Goal: Task Accomplishment & Management: Use online tool/utility

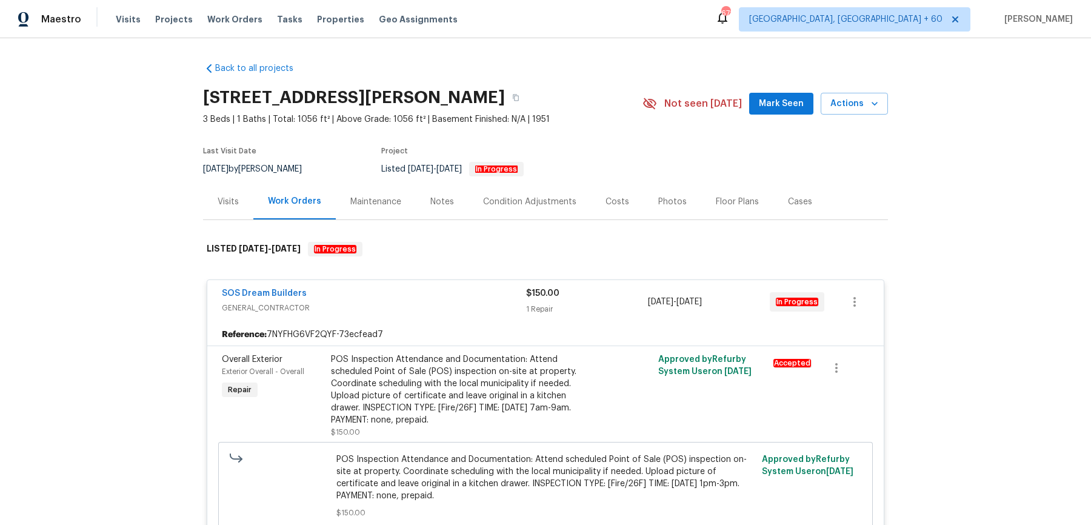
click at [236, 22] on span "Work Orders" at bounding box center [234, 19] width 55 height 12
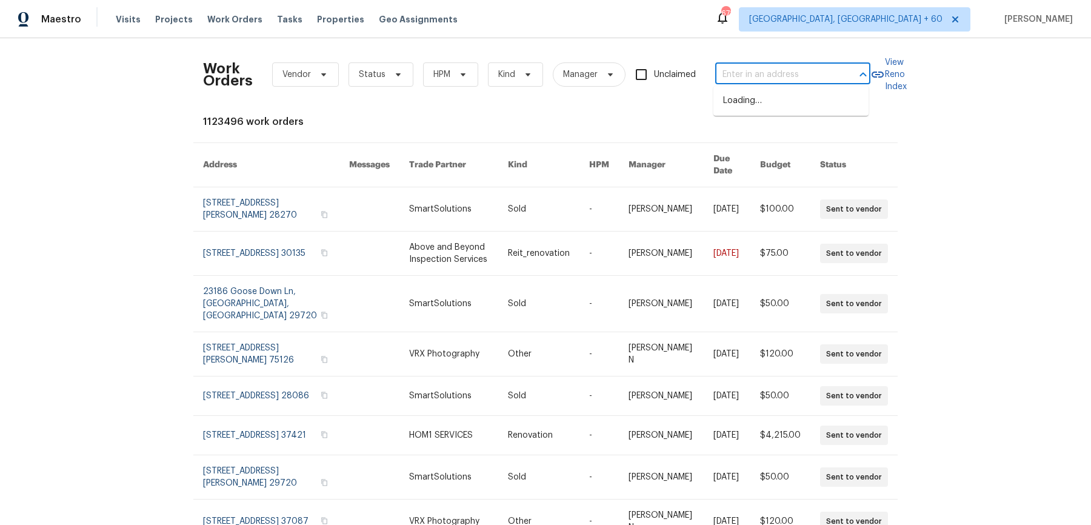
click at [821, 69] on input "text" at bounding box center [776, 74] width 121 height 19
paste input "[STREET_ADDRESS]"
type input "[STREET_ADDRESS]"
click at [782, 96] on li "[STREET_ADDRESS]" at bounding box center [791, 101] width 155 height 20
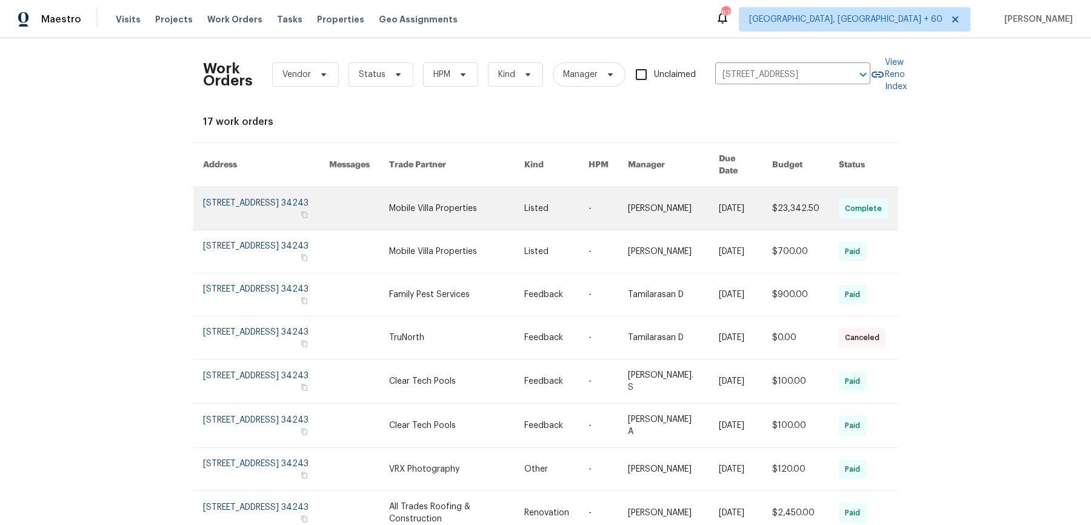
click at [703, 187] on link at bounding box center [673, 208] width 91 height 42
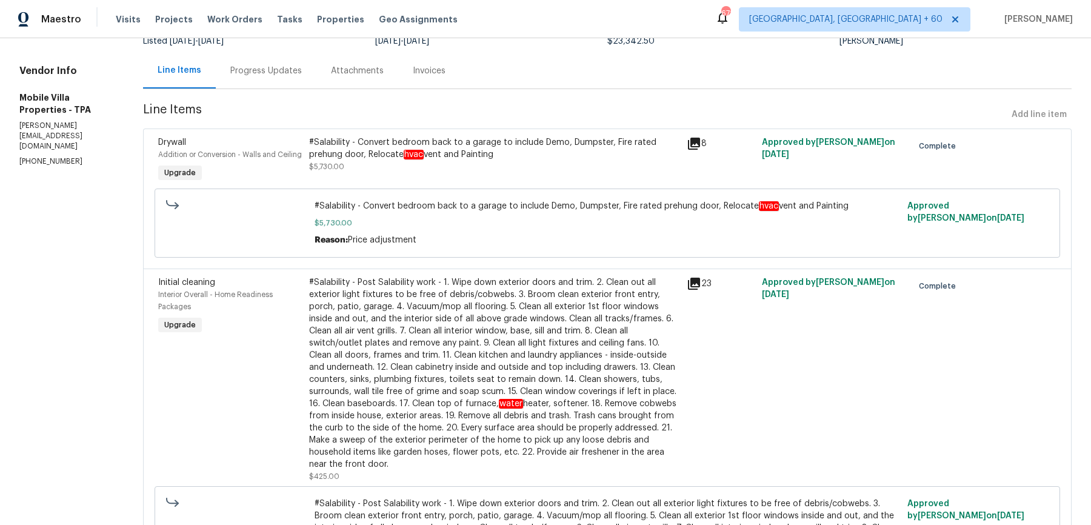
scroll to position [72, 0]
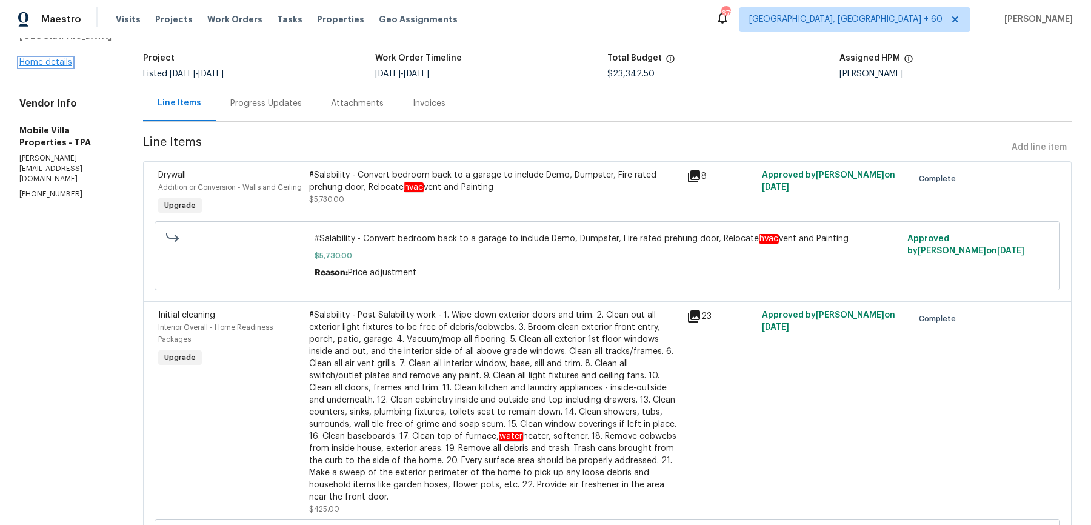
click at [42, 67] on link "Home details" at bounding box center [45, 62] width 53 height 8
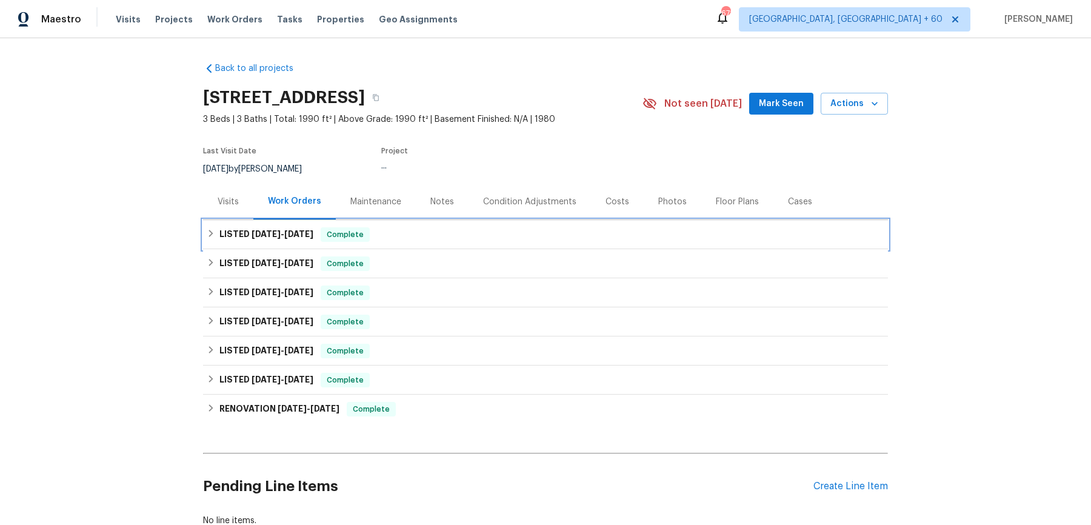
click at [381, 241] on div "LISTED [DATE] - [DATE] Complete" at bounding box center [546, 234] width 678 height 15
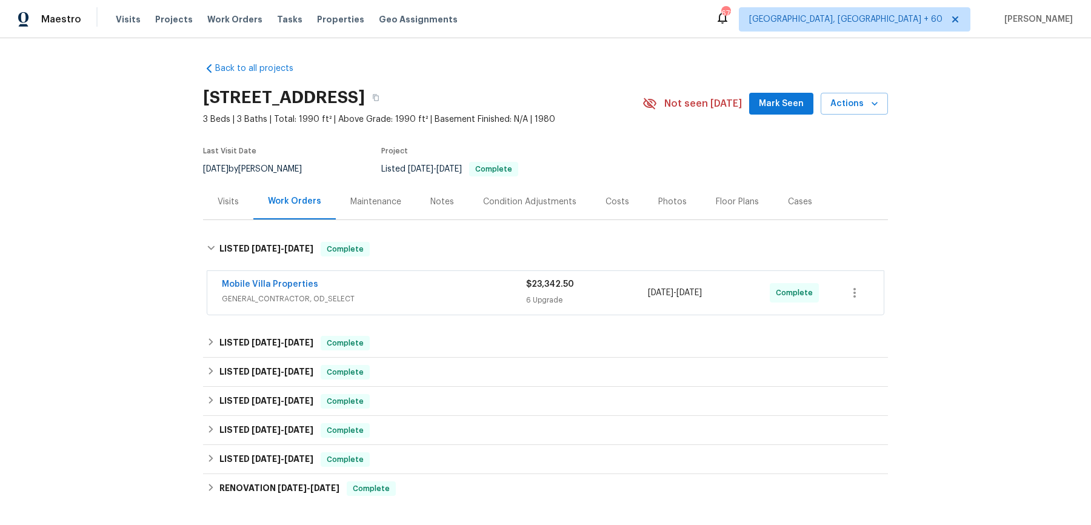
click at [392, 275] on div "Mobile Villa Properties GENERAL_CONTRACTOR, OD_SELECT $23,342.50 6 Upgrade [DAT…" at bounding box center [545, 293] width 677 height 44
click at [349, 297] on span "GENERAL_CONTRACTOR, OD_SELECT" at bounding box center [374, 299] width 304 height 12
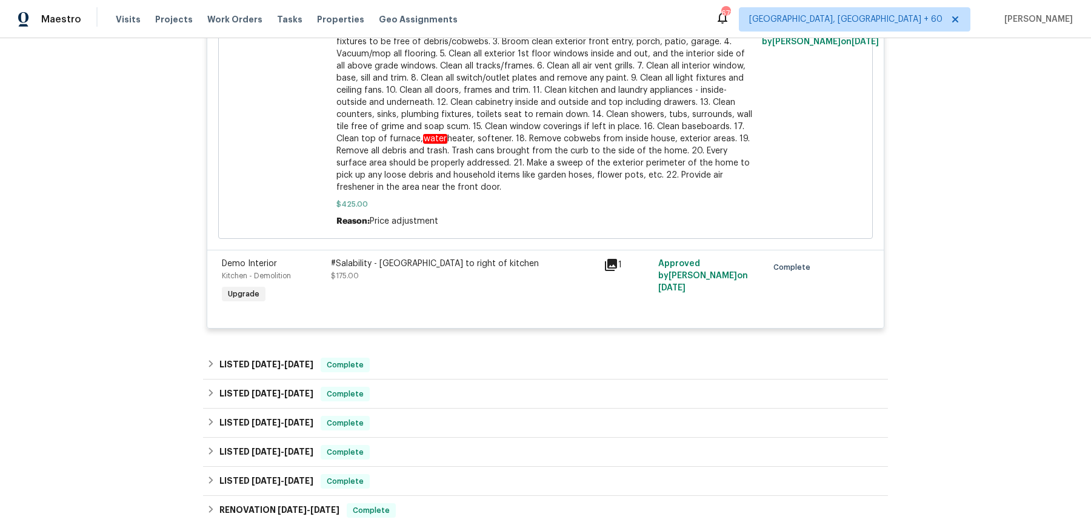
scroll to position [1315, 0]
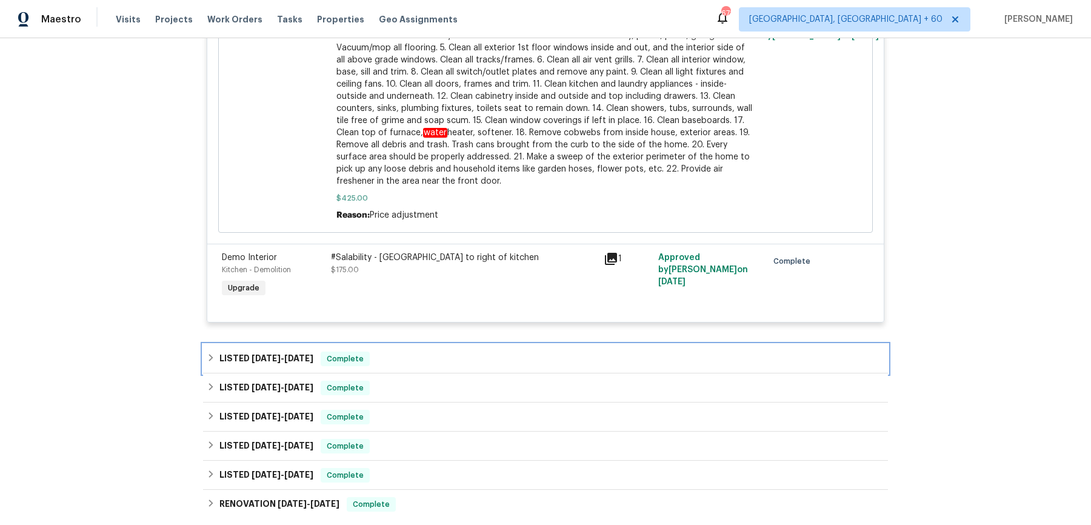
click at [398, 367] on div "LISTED [DATE] - [DATE] Complete" at bounding box center [545, 358] width 685 height 29
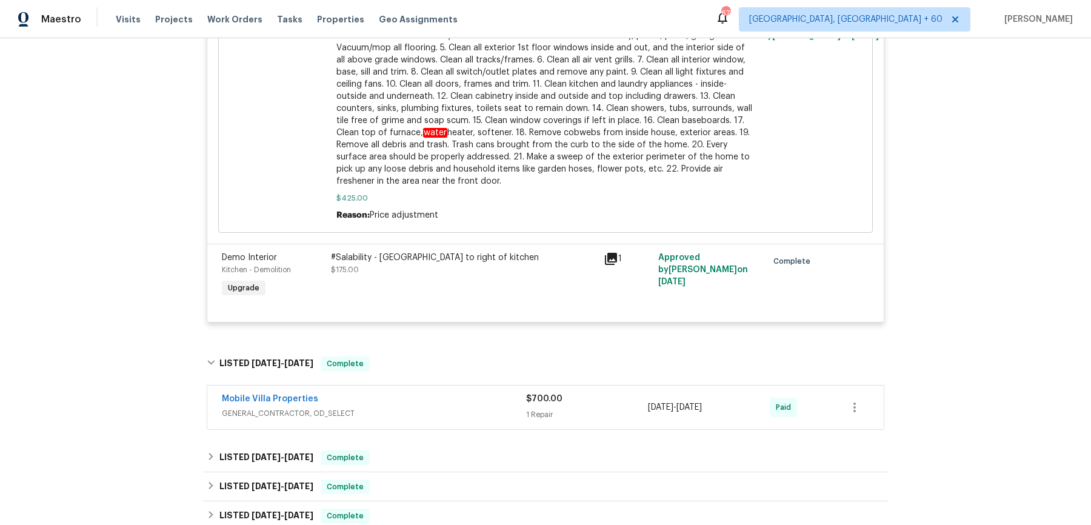
click at [429, 429] on div "Mobile Villa Properties GENERAL_CONTRACTOR, OD_SELECT $700.00 1 Repair [DATE] -…" at bounding box center [545, 408] width 677 height 44
click at [469, 412] on span "GENERAL_CONTRACTOR, OD_SELECT" at bounding box center [374, 412] width 304 height 12
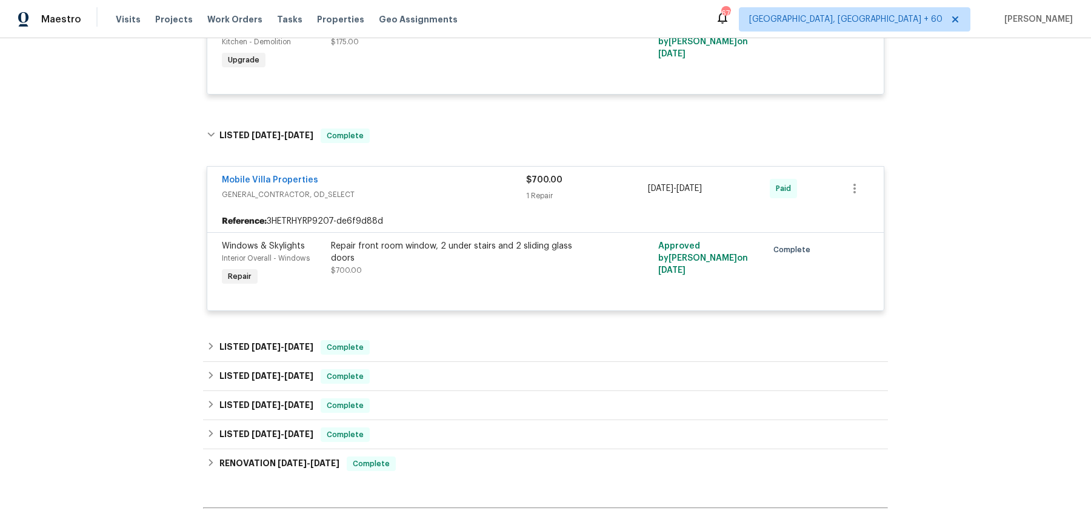
scroll to position [1565, 0]
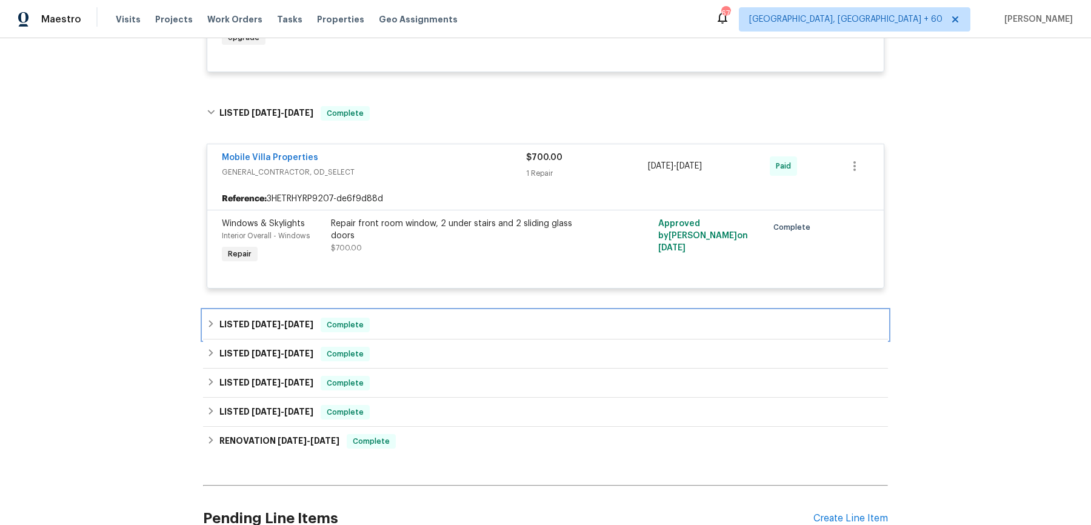
click at [466, 322] on div "LISTED [DATE] - [DATE] Complete" at bounding box center [546, 325] width 678 height 15
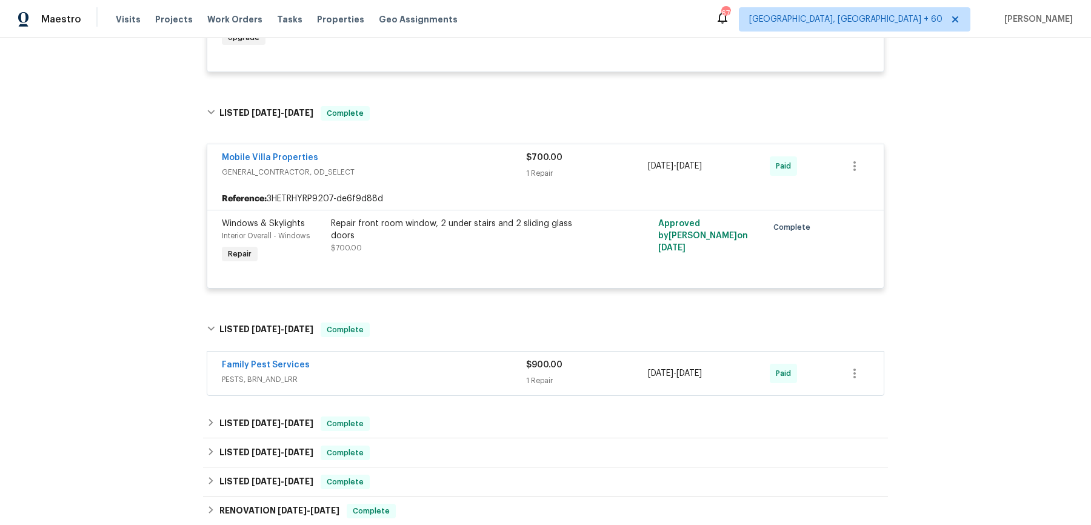
click at [456, 359] on div "Family Pest Services" at bounding box center [374, 366] width 304 height 15
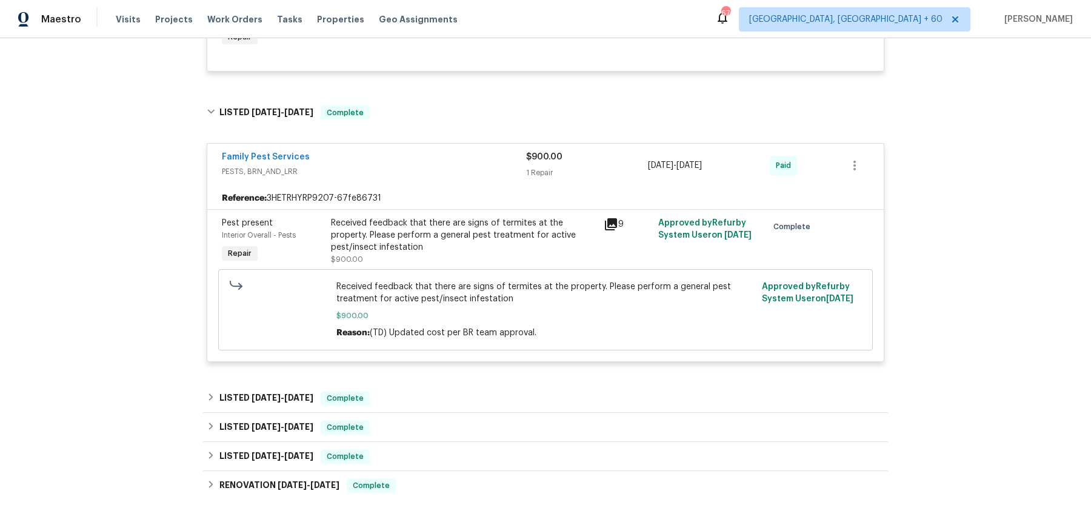
scroll to position [1788, 0]
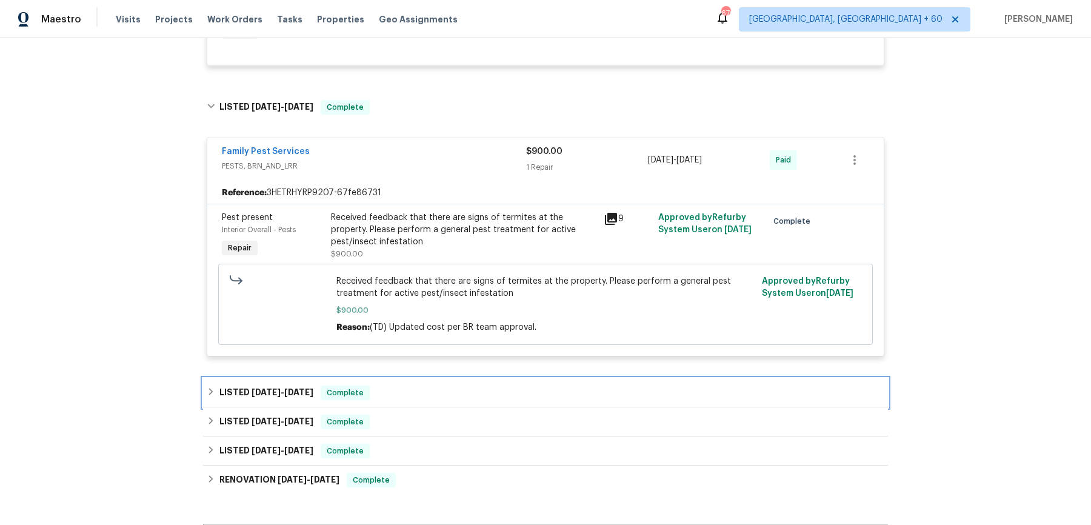
click at [504, 386] on div "LISTED [DATE] - [DATE] Complete" at bounding box center [546, 393] width 678 height 15
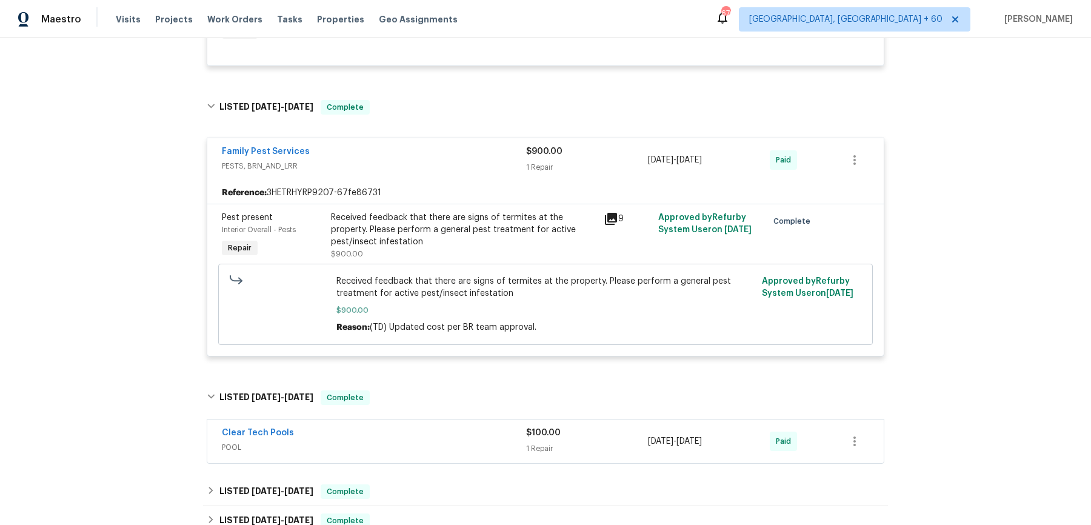
click at [482, 434] on div "Clear Tech Pools" at bounding box center [374, 434] width 304 height 15
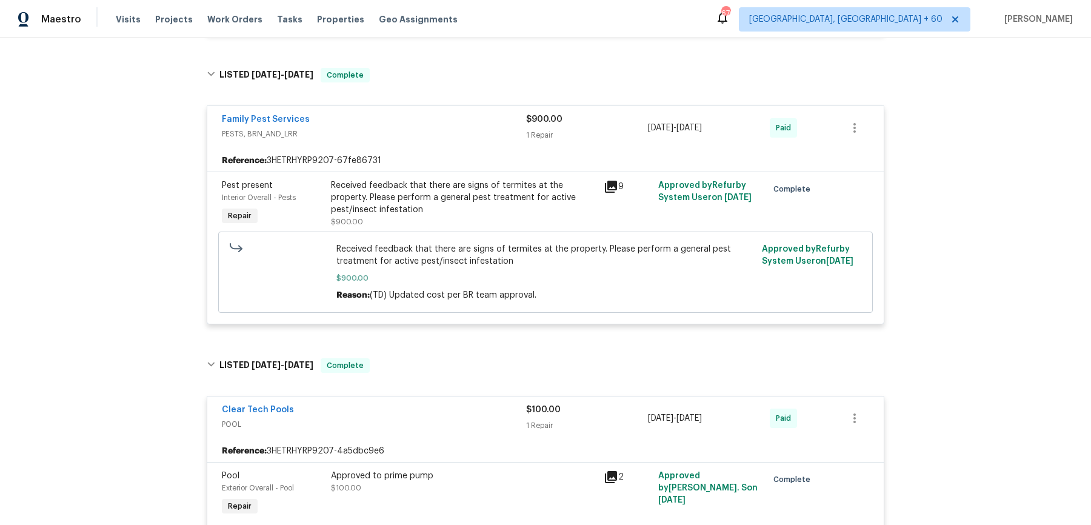
scroll to position [1967, 0]
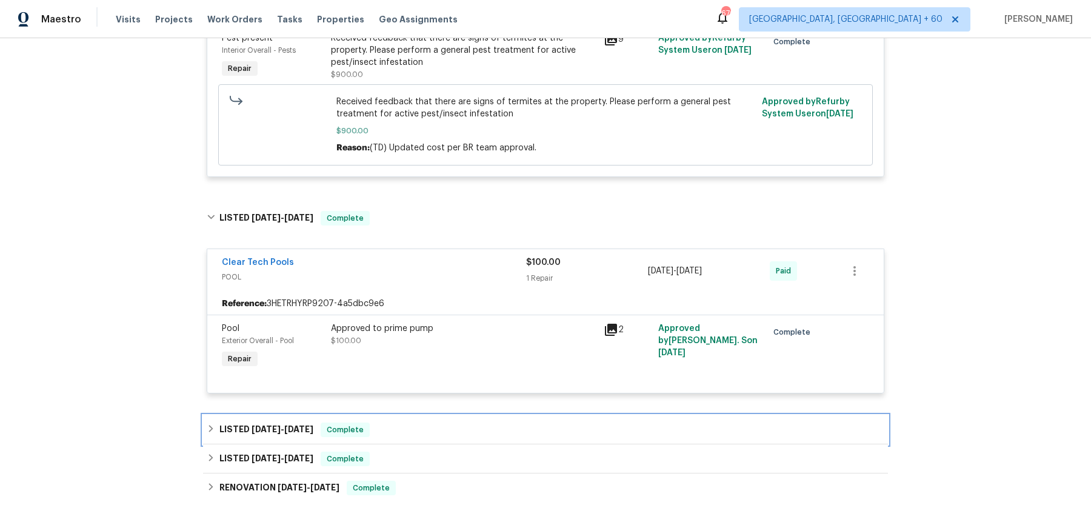
click at [461, 441] on div "LISTED [DATE] - [DATE] Complete" at bounding box center [545, 429] width 685 height 29
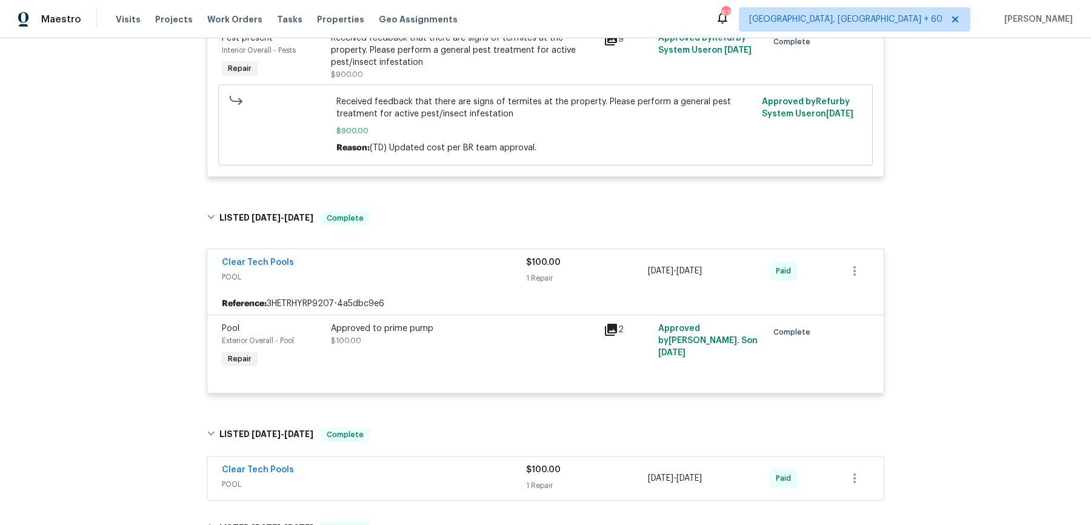
click at [463, 469] on div "Clear Tech Pools" at bounding box center [374, 471] width 304 height 15
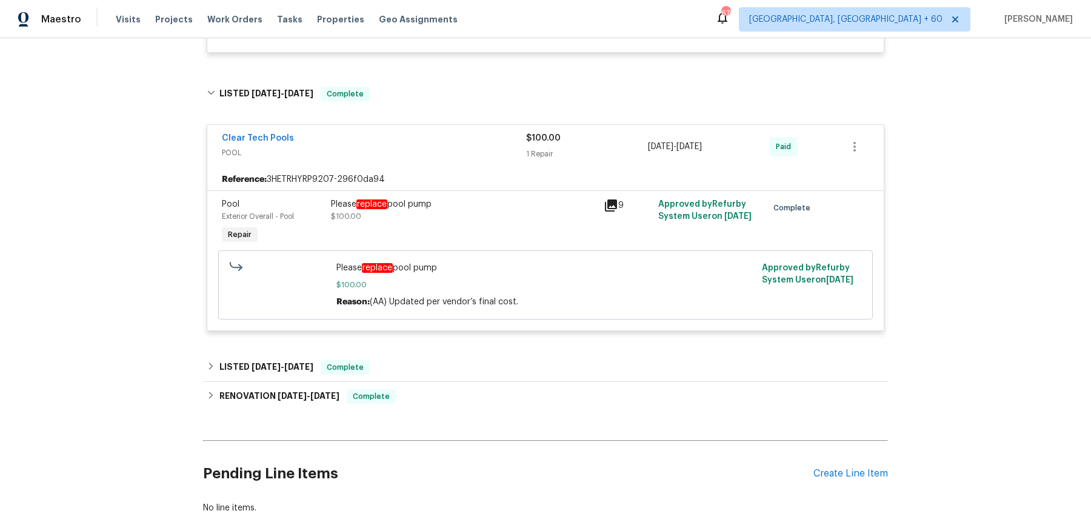
scroll to position [2336, 0]
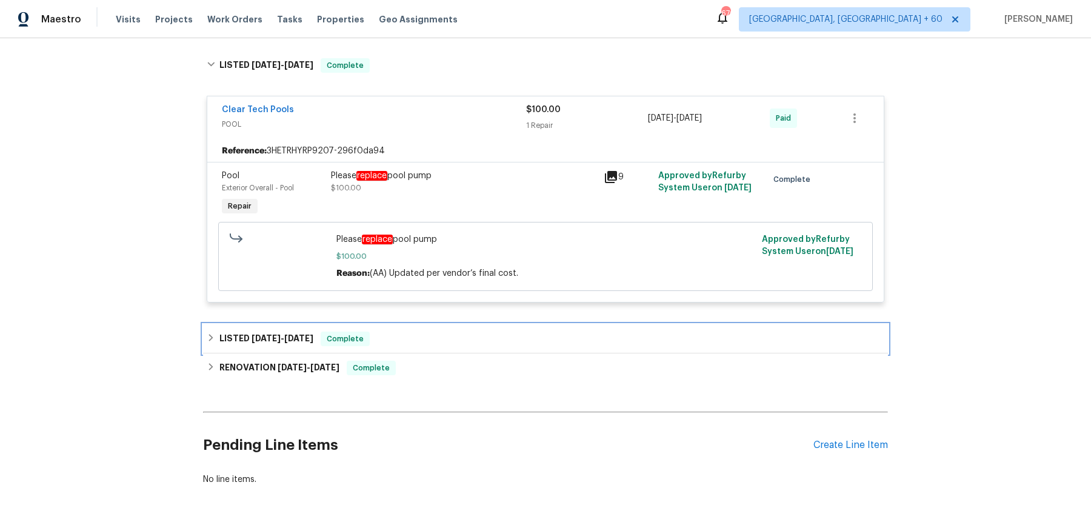
click at [449, 343] on div "LISTED [DATE] - [DATE] Complete" at bounding box center [546, 339] width 678 height 15
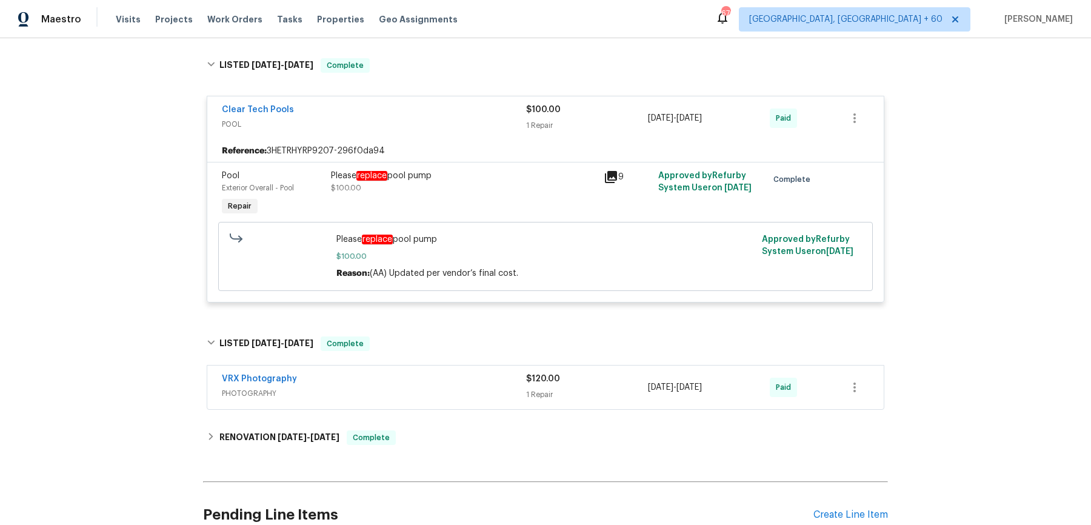
click at [447, 376] on div "VRX Photography" at bounding box center [374, 380] width 304 height 15
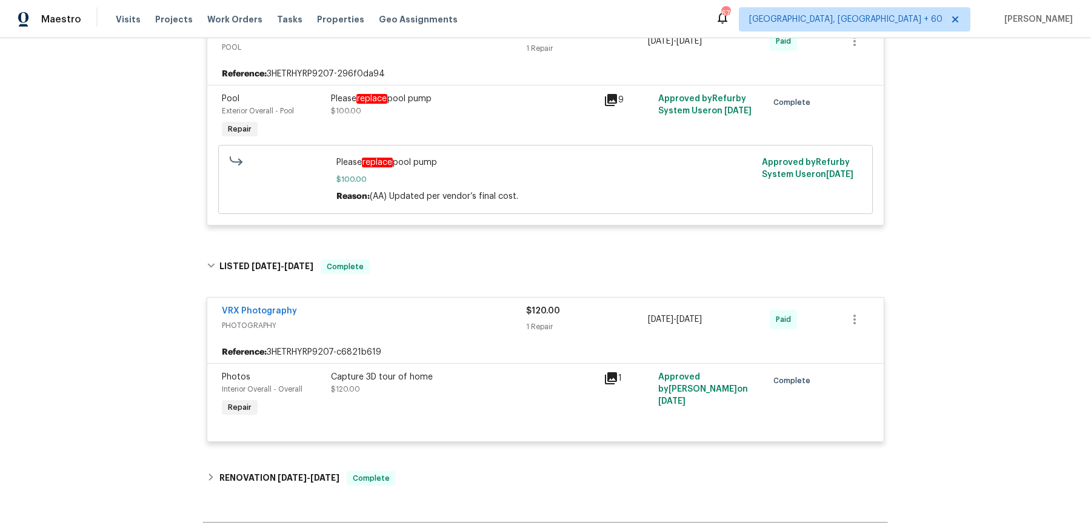
scroll to position [2422, 0]
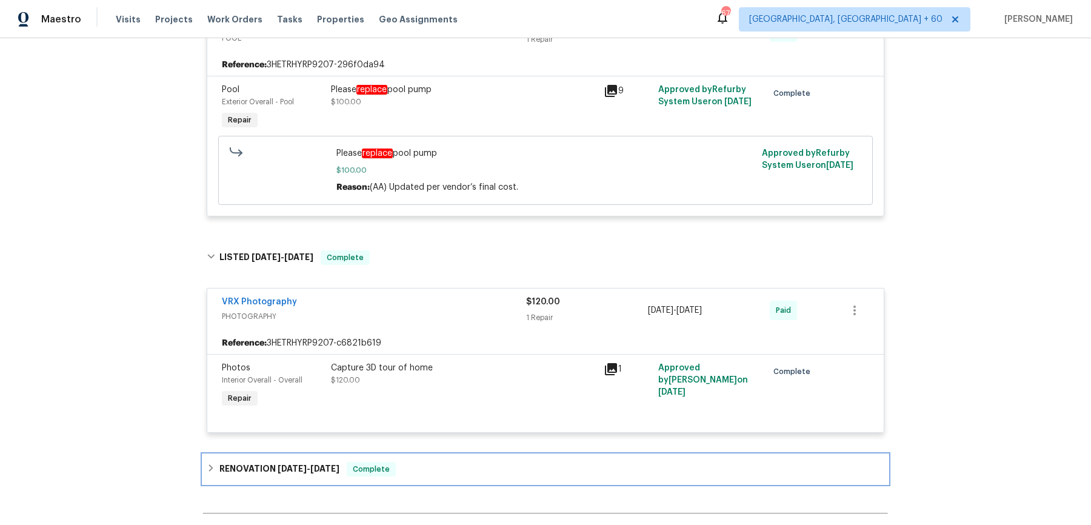
click at [407, 455] on div "RENOVATION [DATE] - [DATE] Complete" at bounding box center [545, 469] width 685 height 29
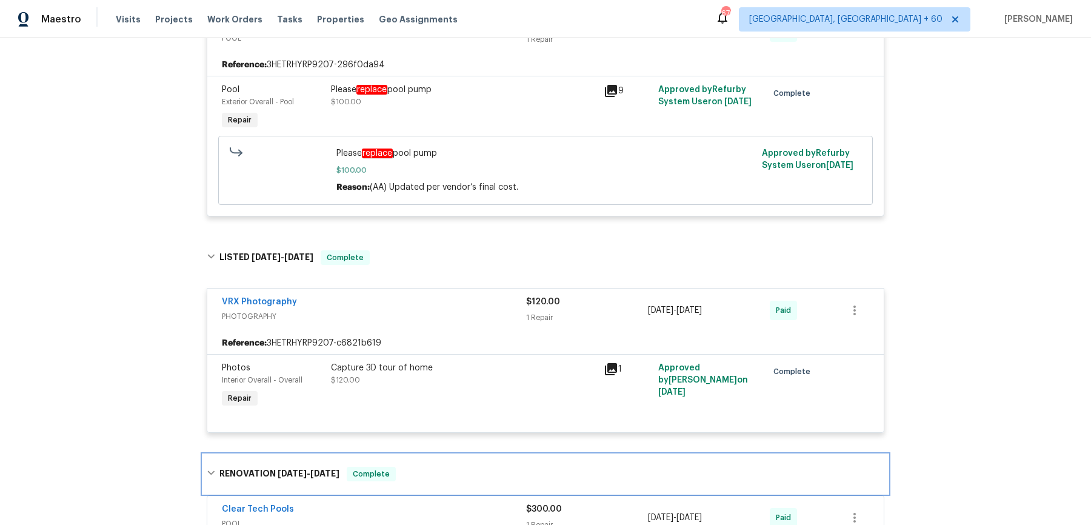
scroll to position [2700, 0]
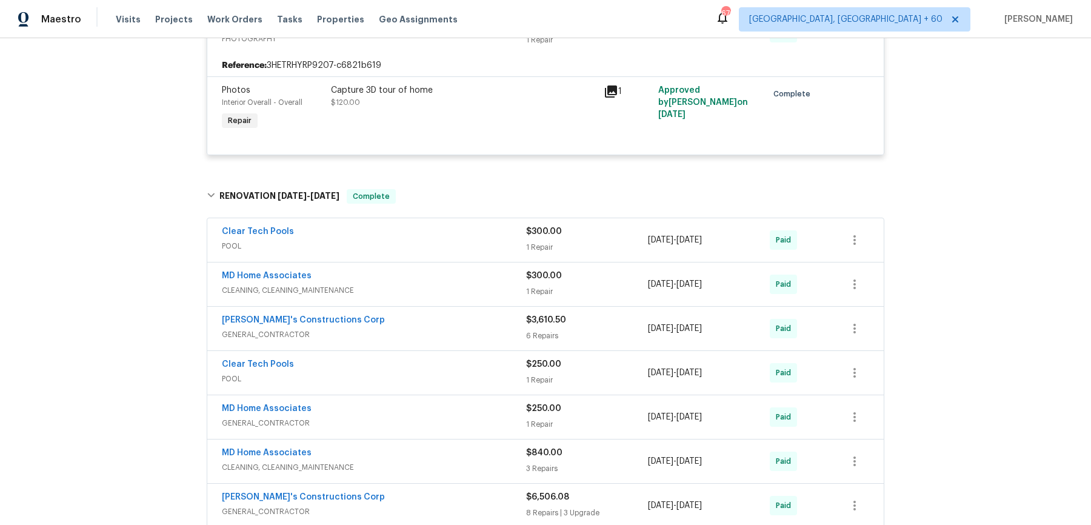
click at [500, 240] on span "POOL" at bounding box center [374, 246] width 304 height 12
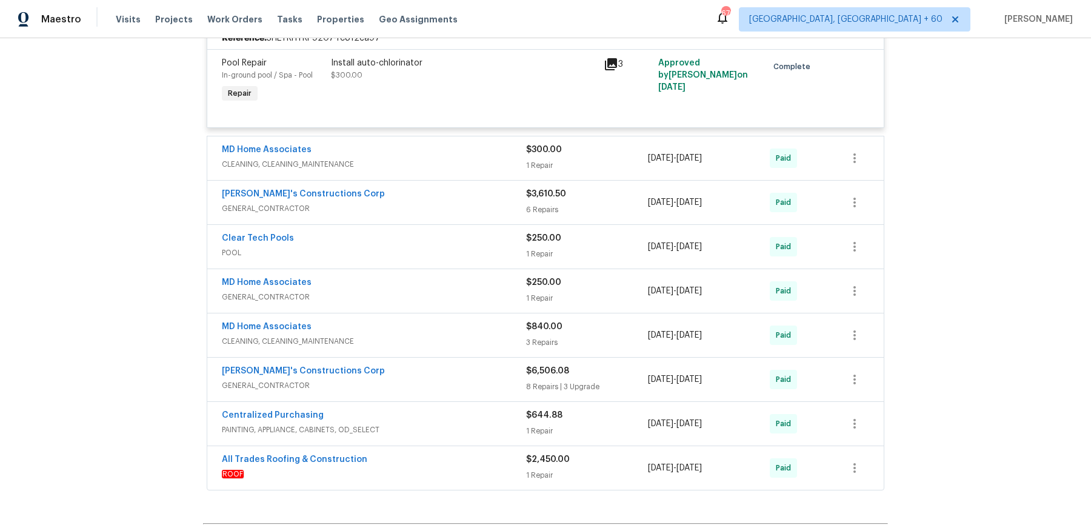
scroll to position [2929, 0]
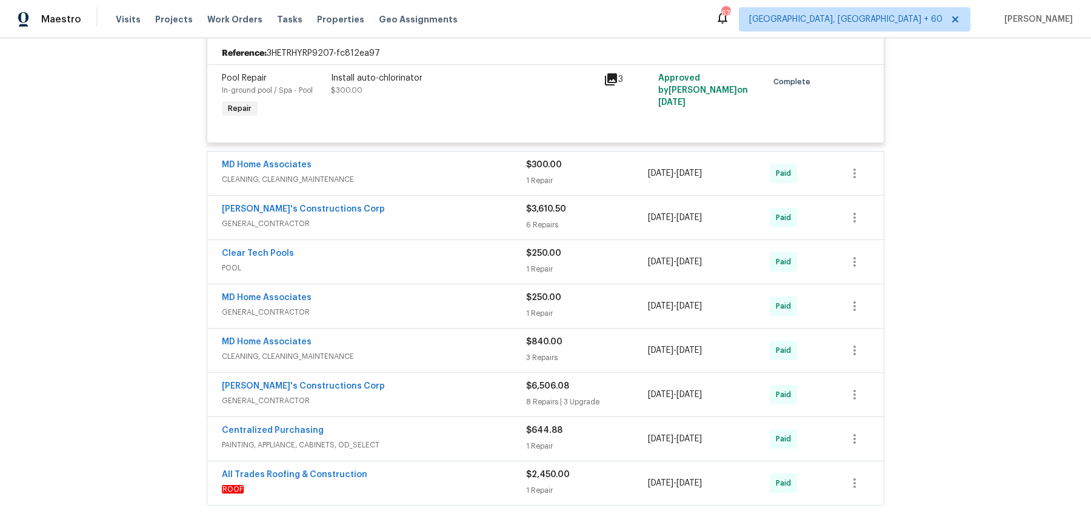
click at [504, 159] on div "MD Home Associates" at bounding box center [374, 166] width 304 height 15
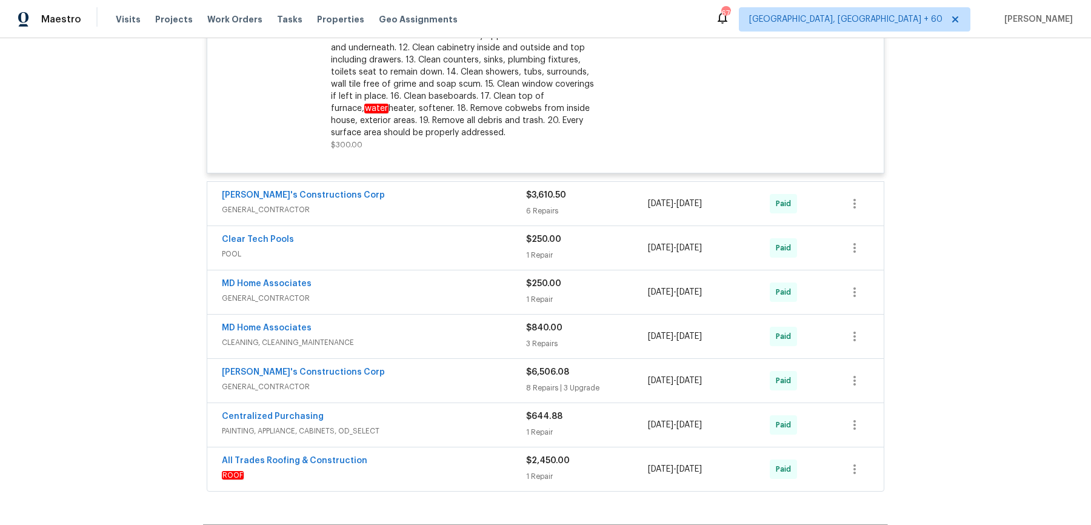
click at [494, 200] on div "[PERSON_NAME]'s Constructions Corp" at bounding box center [374, 196] width 304 height 15
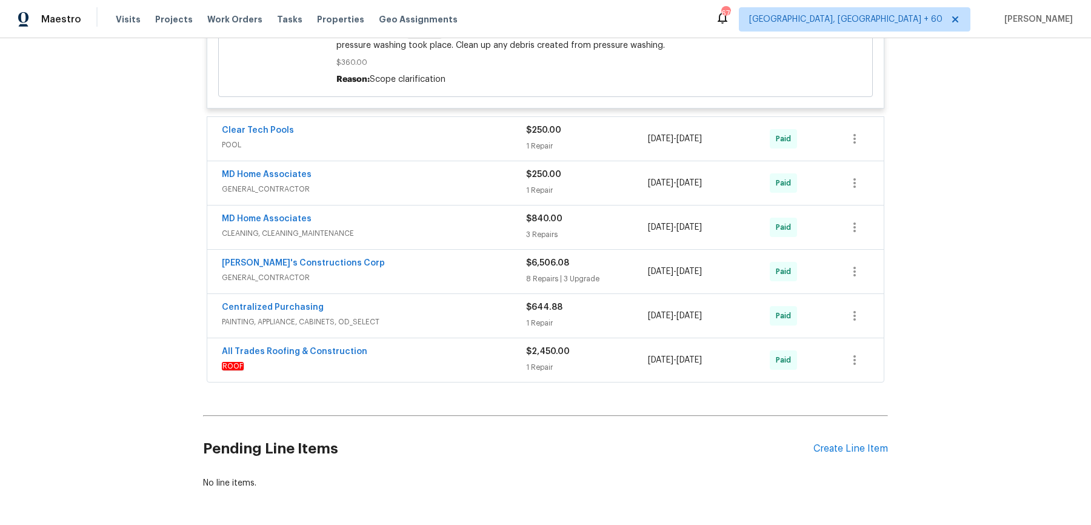
scroll to position [4460, 0]
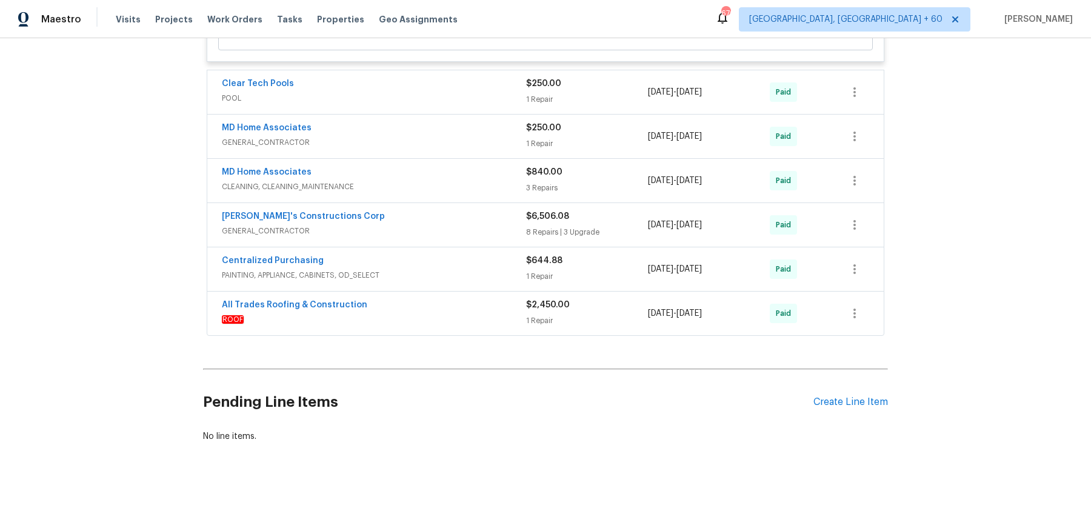
click at [478, 92] on div "Clear Tech Pools" at bounding box center [374, 85] width 304 height 15
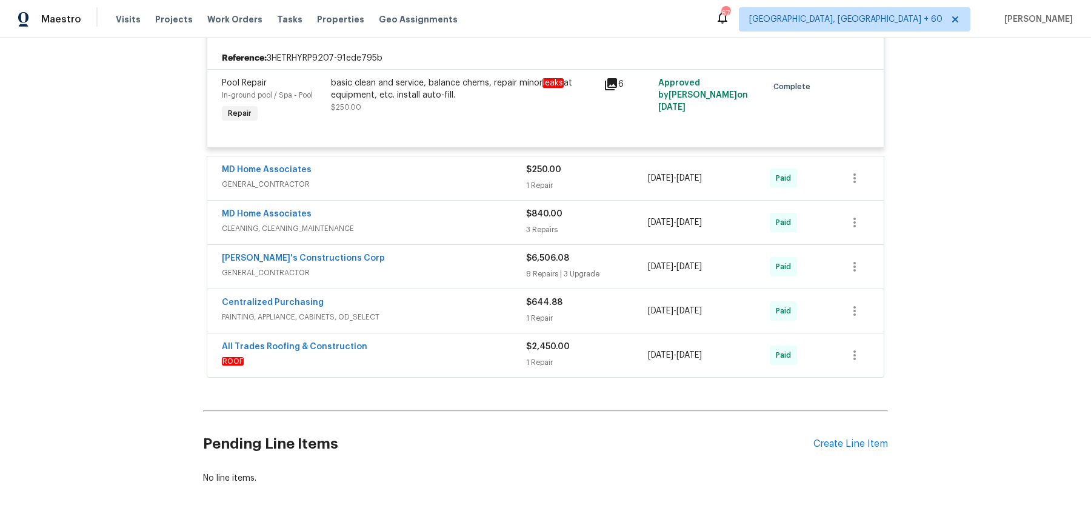
scroll to position [4570, 0]
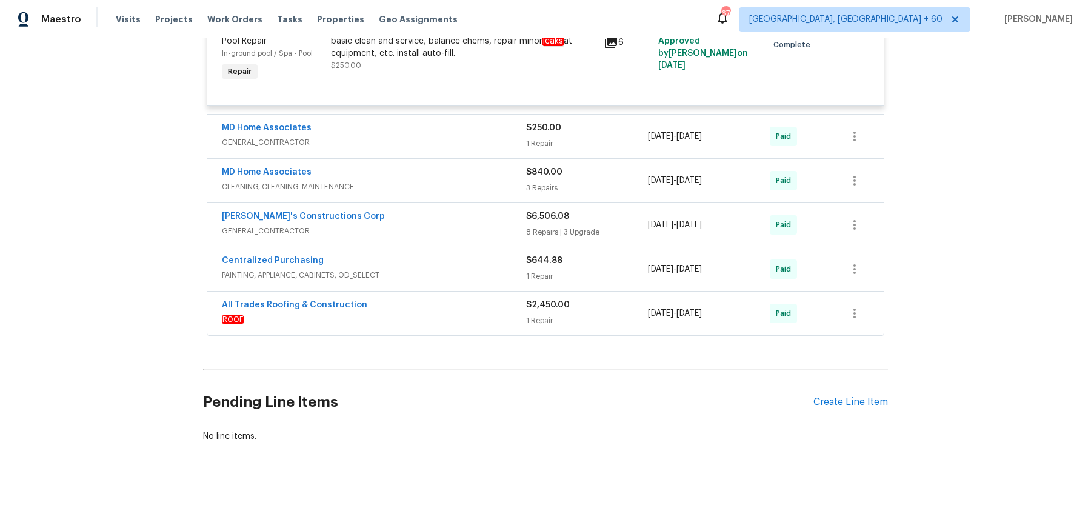
click at [491, 136] on div "MD Home Associates" at bounding box center [374, 129] width 304 height 15
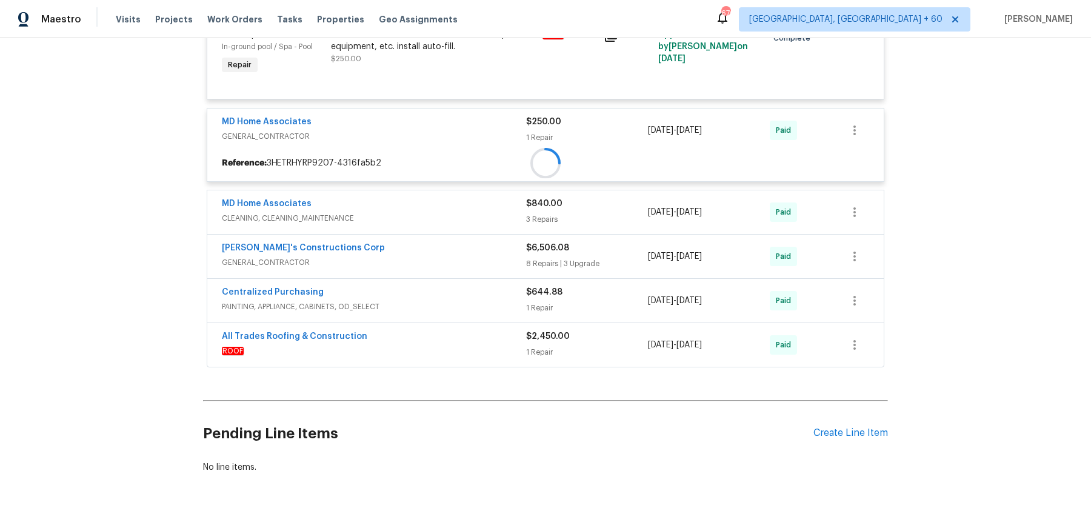
scroll to position [4608, 0]
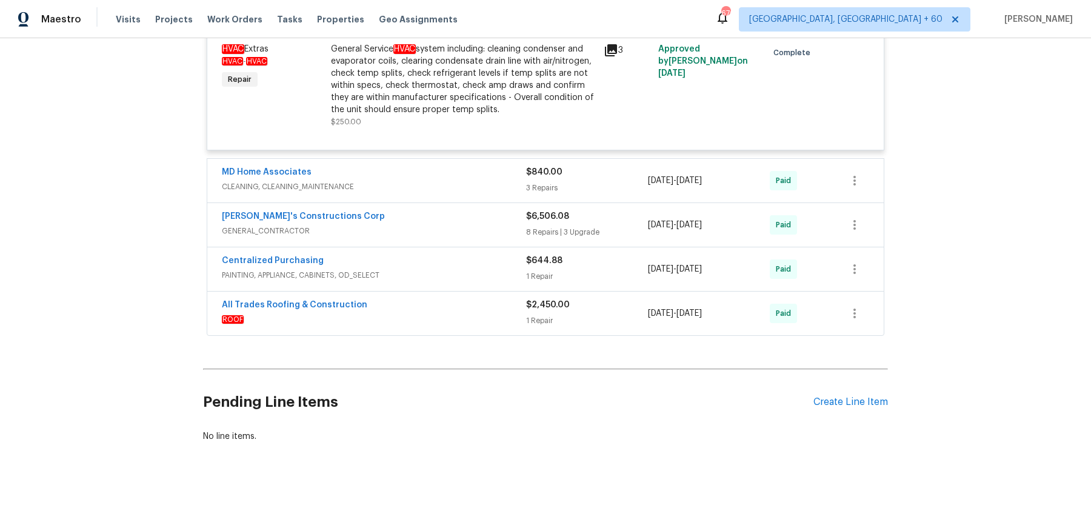
click at [478, 181] on div "MD Home Associates" at bounding box center [374, 173] width 304 height 15
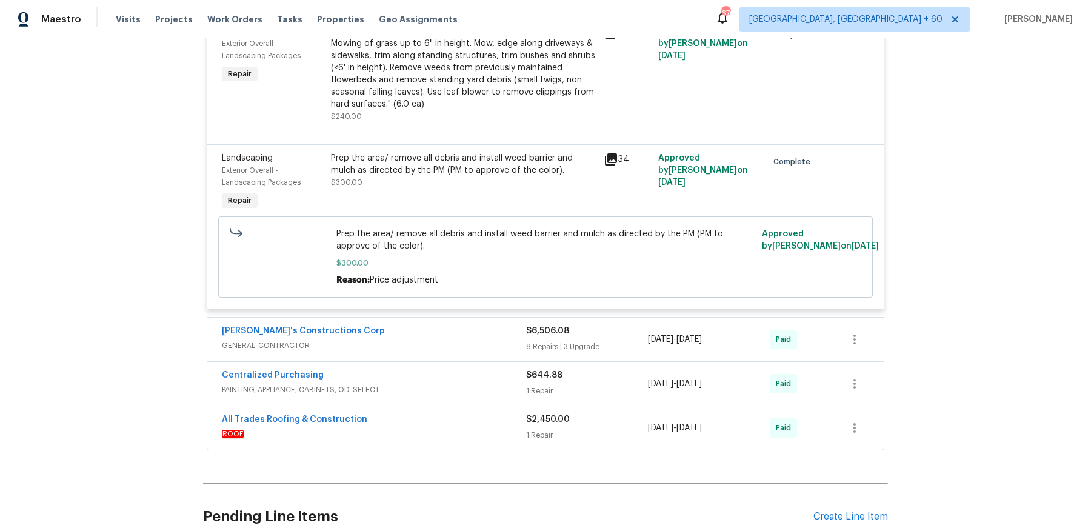
scroll to position [5129, 0]
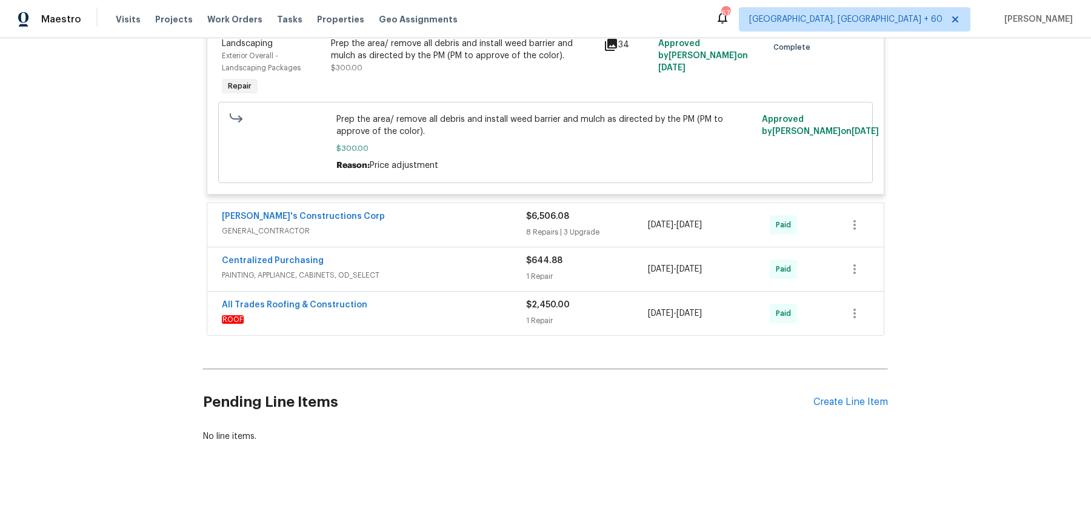
click at [512, 220] on div "[PERSON_NAME]'s Constructions Corp" at bounding box center [374, 217] width 304 height 15
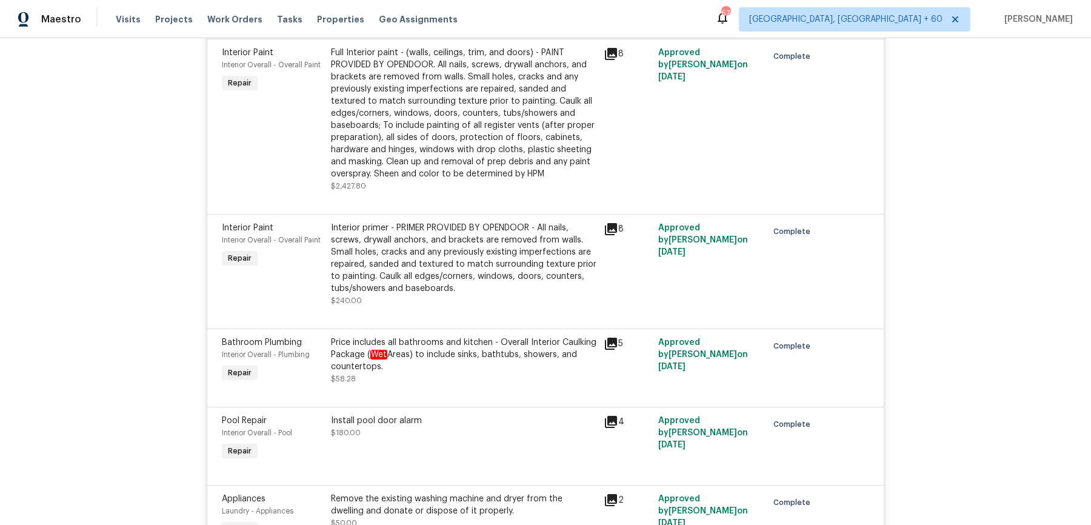
scroll to position [6435, 0]
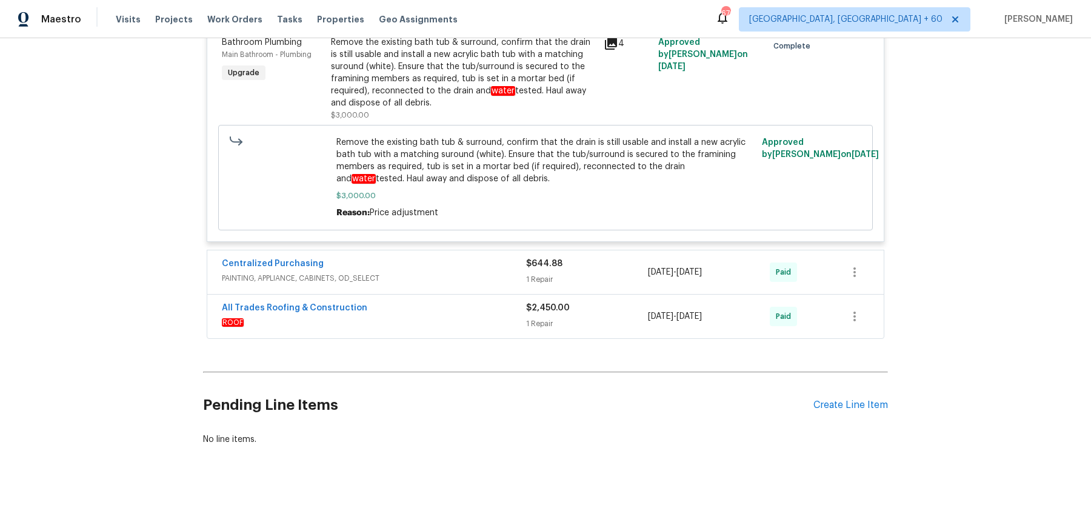
click at [503, 269] on div "Centralized Purchasing" at bounding box center [374, 265] width 304 height 15
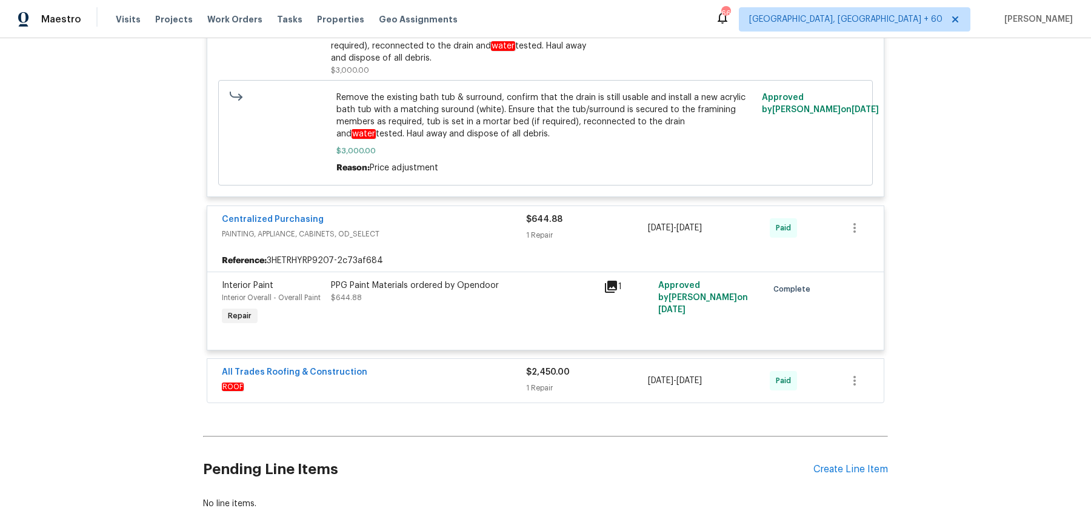
scroll to position [6545, 0]
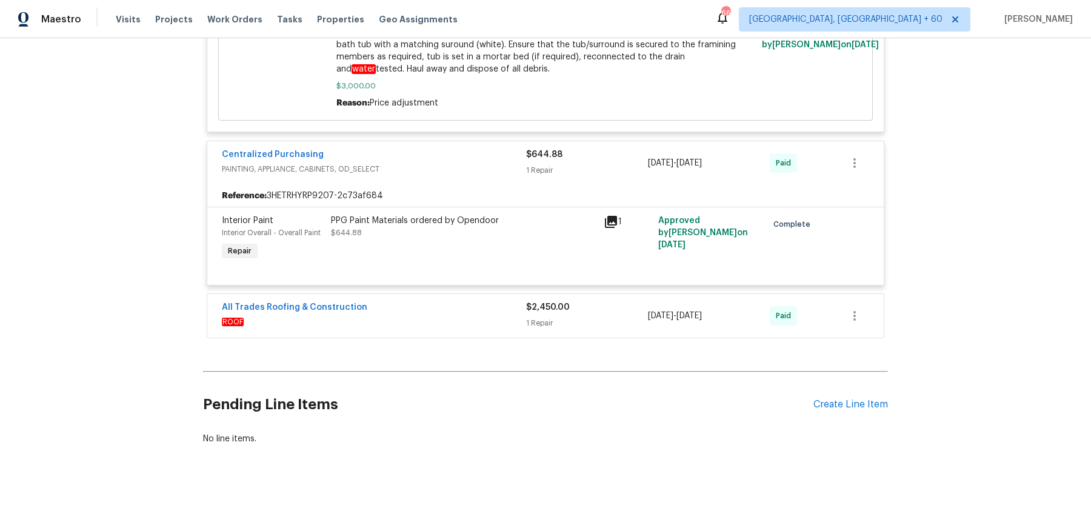
click at [507, 316] on span "ROOF" at bounding box center [374, 322] width 304 height 12
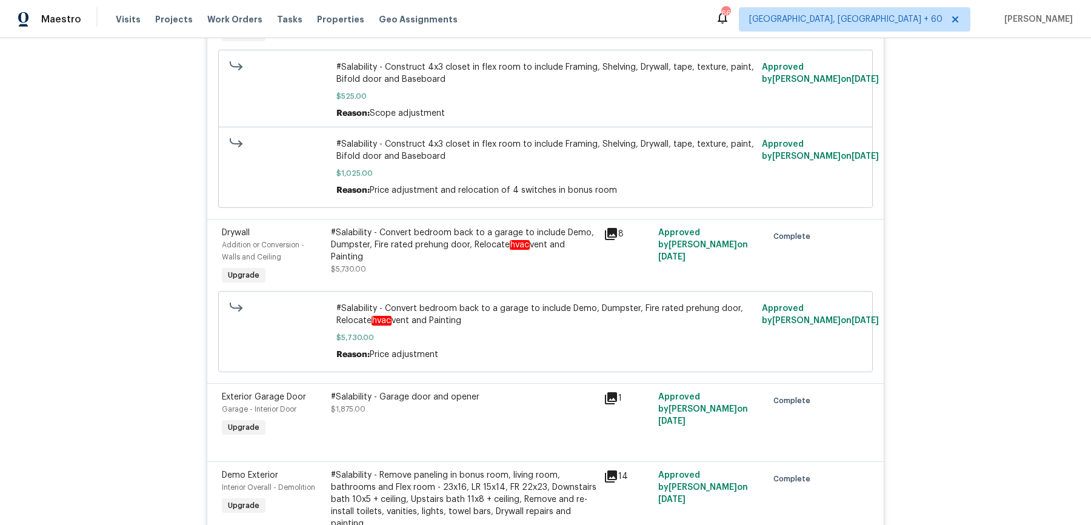
scroll to position [369, 0]
click at [437, 243] on div "#Salability - Convert bedroom back to a garage to include Demo, Dumpster, Fire …" at bounding box center [464, 244] width 266 height 36
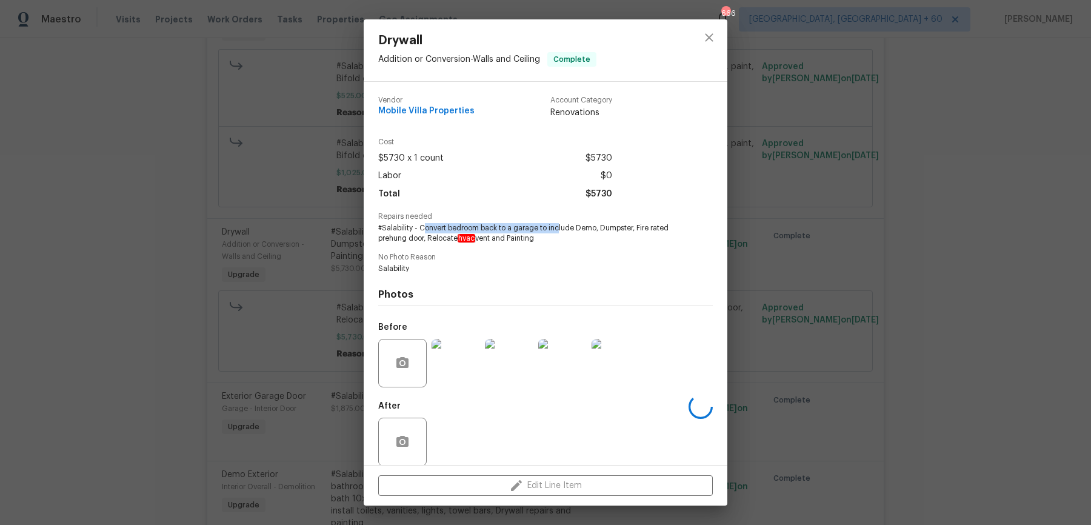
drag, startPoint x: 426, startPoint y: 228, endPoint x: 558, endPoint y: 233, distance: 132.9
click at [558, 233] on span "#Salability - Convert bedroom back to a garage to include Demo, Dumpster, Fire …" at bounding box center [528, 233] width 301 height 21
click at [788, 330] on div "Drywall Addition or Conversion - Walls and Ceiling Complete Vendor Mobile Villa…" at bounding box center [545, 262] width 1091 height 525
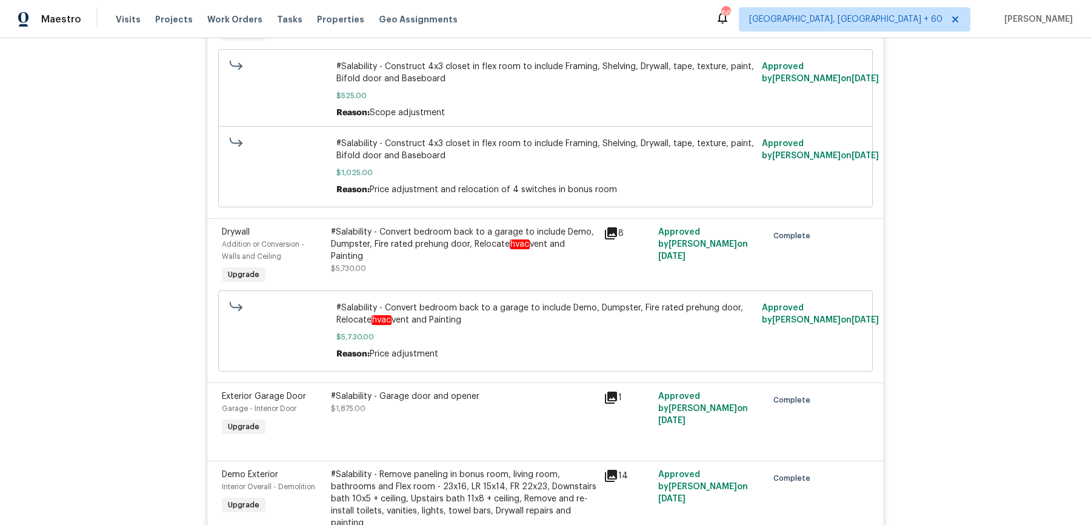
click at [449, 245] on div "#Salability - Convert bedroom back to a garage to include Demo, Dumpster, Fire …" at bounding box center [464, 244] width 266 height 36
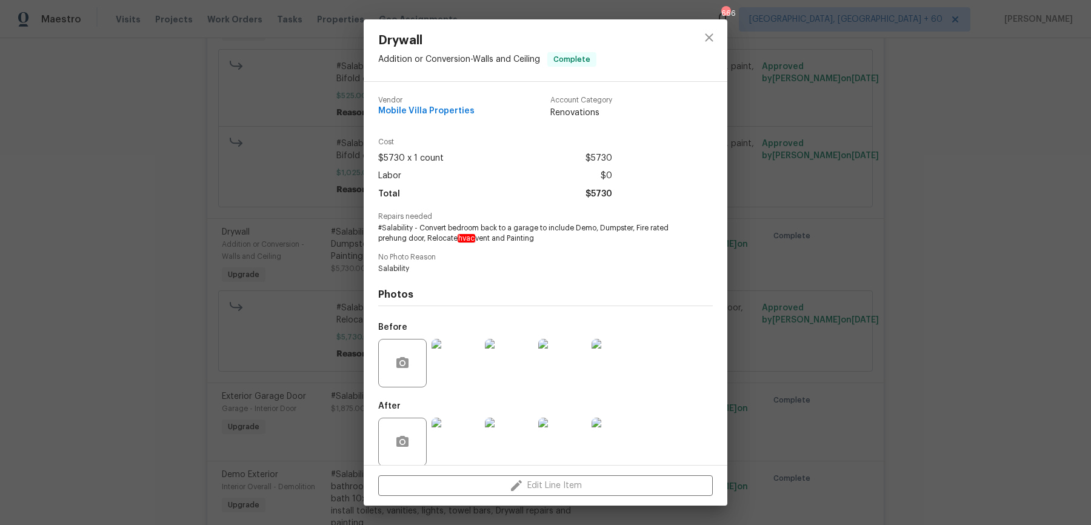
drag, startPoint x: 378, startPoint y: 228, endPoint x: 591, endPoint y: 241, distance: 213.3
click at [591, 241] on span "#Salability - Convert bedroom back to a garage to include Demo, Dumpster, Fire …" at bounding box center [528, 233] width 301 height 21
copy span "#Salability - Convert bedroom back to a garage to include Demo, Dumpster, Fire …"
click at [346, 266] on div "Drywall Addition or Conversion - Walls and Ceiling Complete Vendor Mobile Villa…" at bounding box center [545, 262] width 1091 height 525
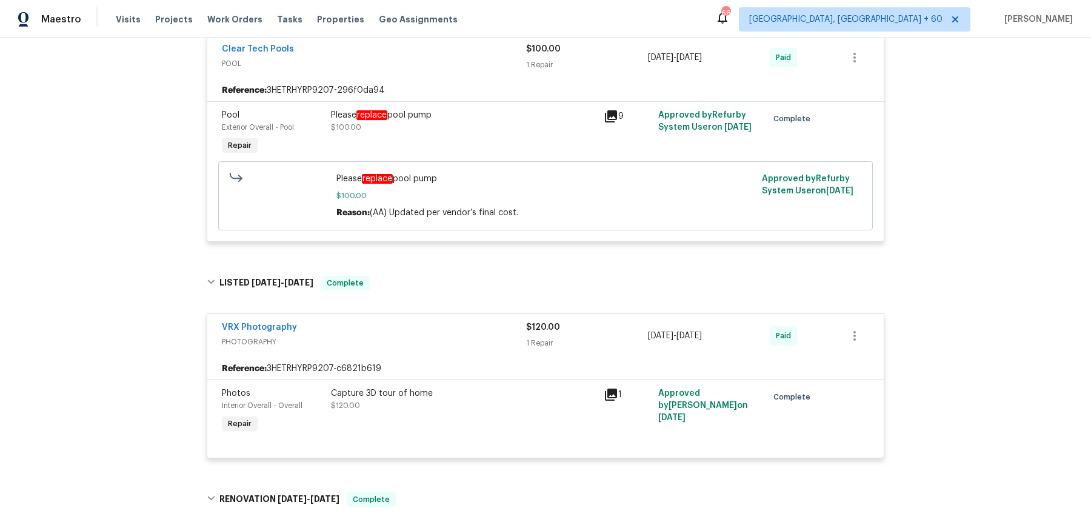
scroll to position [2398, 0]
click at [390, 109] on div "Please replace pool pump" at bounding box center [464, 114] width 266 height 12
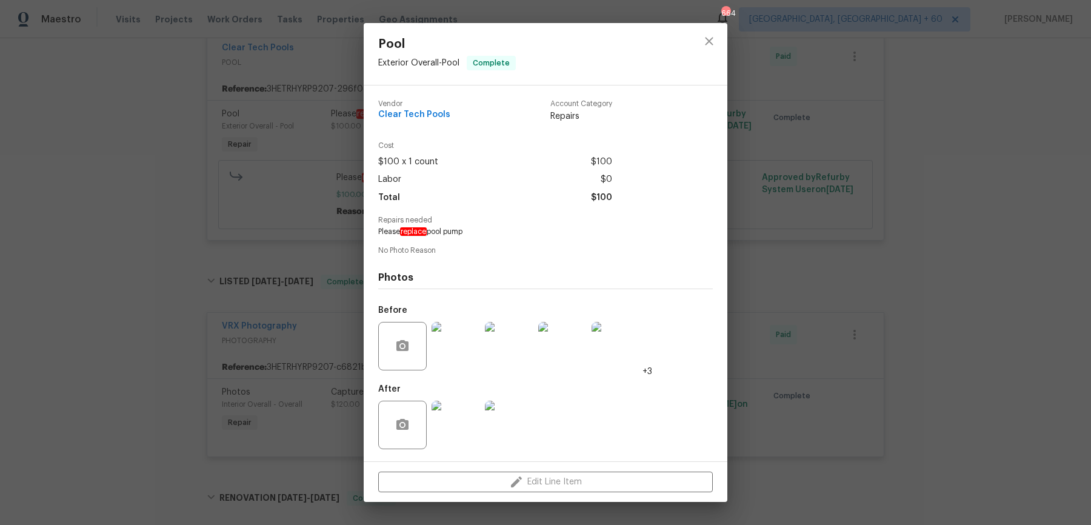
click at [787, 161] on div "Pool Exterior Overall - Pool Complete Vendor Clear Tech Pools Account Category …" at bounding box center [545, 262] width 1091 height 525
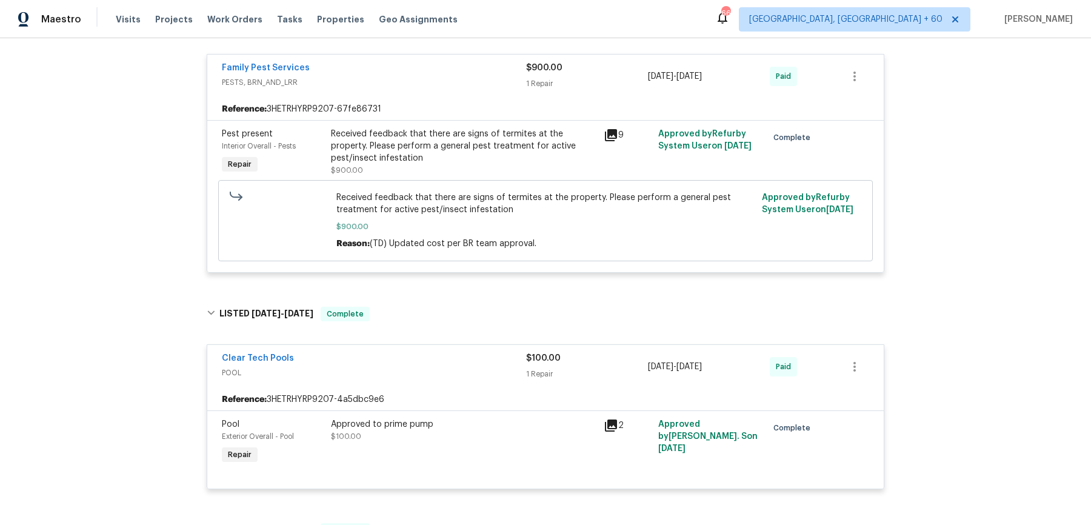
scroll to position [1843, 0]
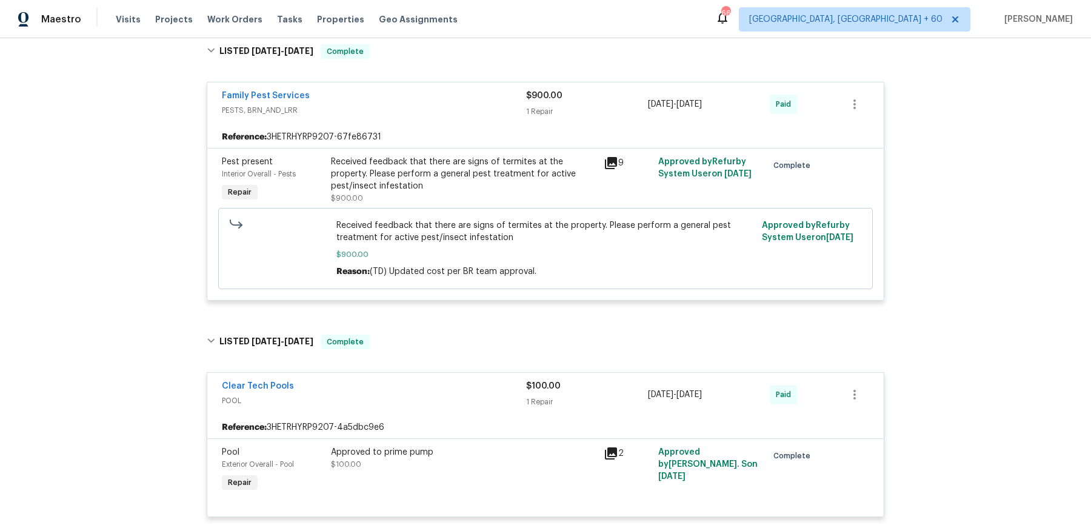
click at [477, 195] on div "Received feedback that there are signs of termites at the property. Please perf…" at bounding box center [464, 180] width 266 height 49
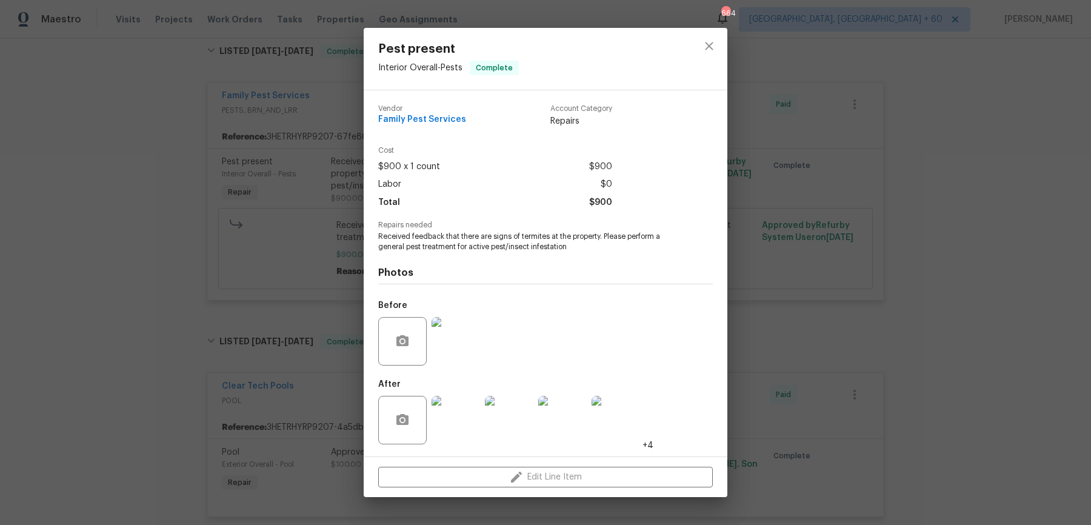
click at [238, 263] on div "Pest present Interior Overall - Pests Complete Vendor Family Pest Services Acco…" at bounding box center [545, 262] width 1091 height 525
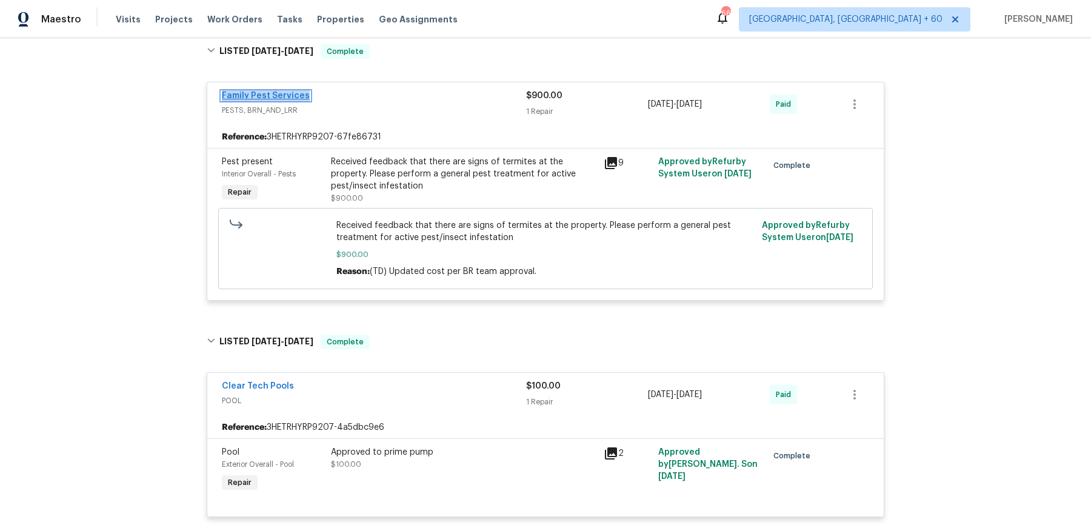
click at [273, 97] on link "Family Pest Services" at bounding box center [266, 96] width 88 height 8
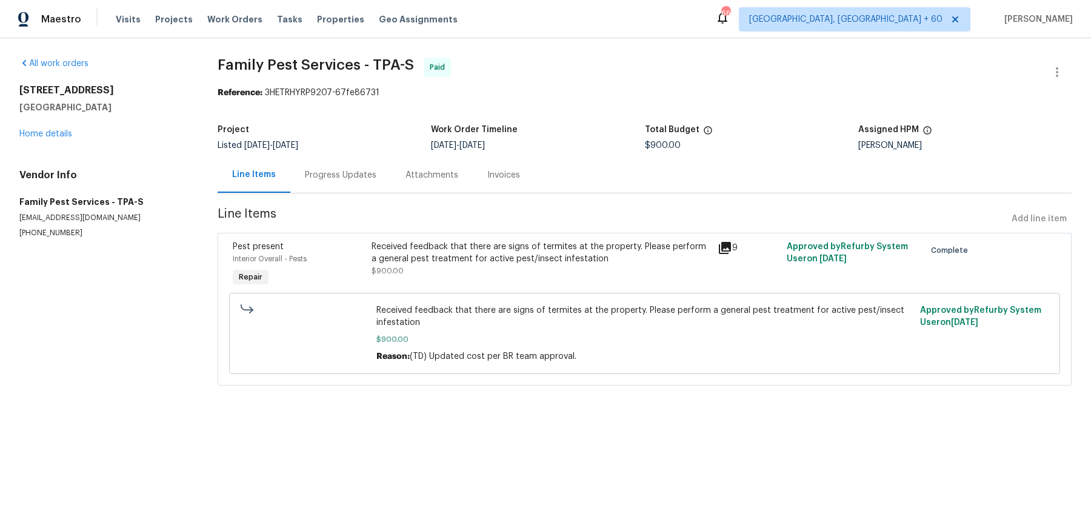
click at [326, 166] on div "Progress Updates" at bounding box center [340, 175] width 101 height 36
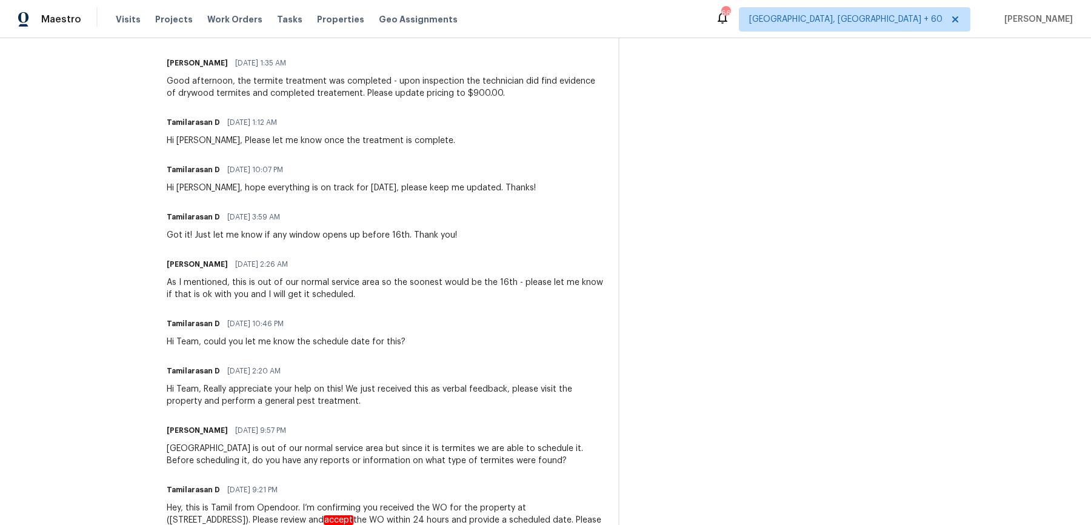
scroll to position [684, 0]
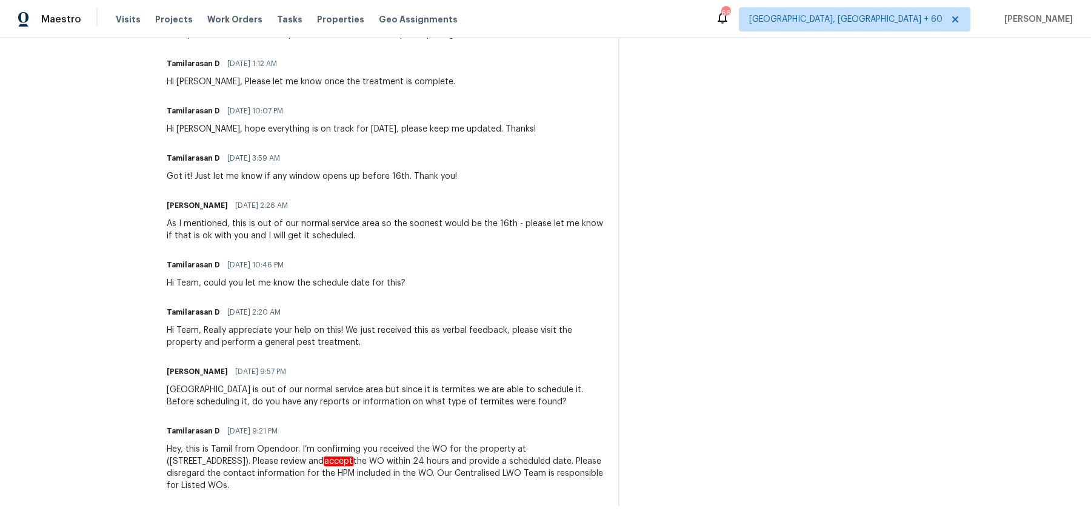
drag, startPoint x: 159, startPoint y: 145, endPoint x: 414, endPoint y: 537, distance: 467.6
click at [414, 525] on html "Maestro Visits Projects Work Orders Tasks Properties Geo Assignments [STREET_AD…" at bounding box center [545, 262] width 1091 height 525
copy div "Loremipsumd S 72/35/1753 29:77 AM Conse adi, Elitsedd! Eius Temporinc 34/04/975…"
click at [332, 232] on div "As I mentioned, this is out of our normal service area so the soonest would be …" at bounding box center [386, 230] width 438 height 24
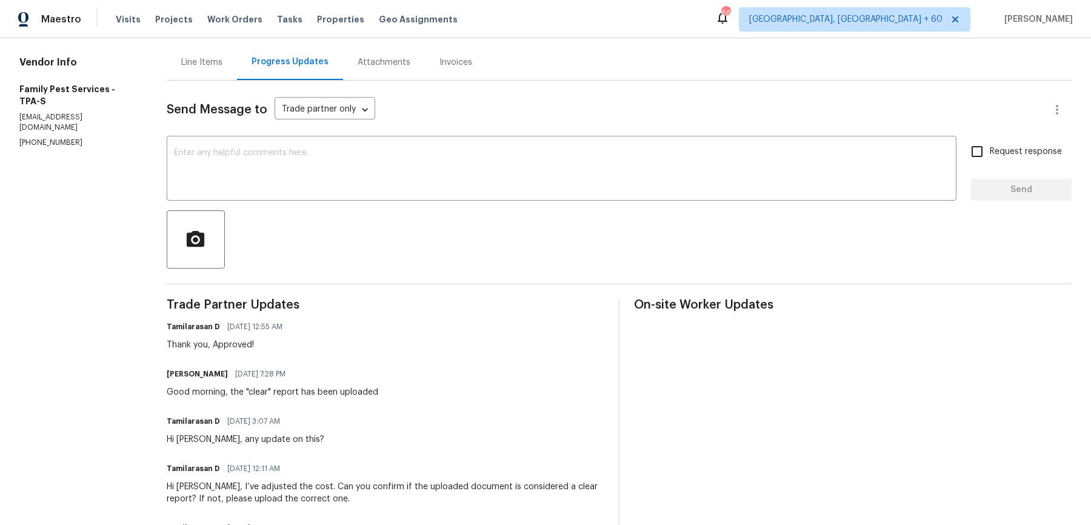
scroll to position [0, 0]
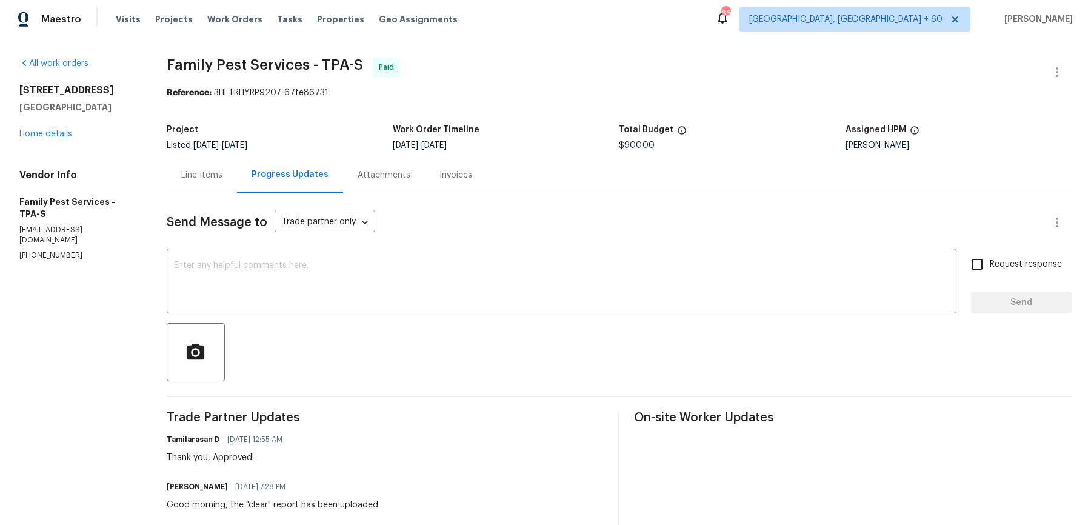
click at [209, 183] on div "Line Items" at bounding box center [202, 175] width 70 height 36
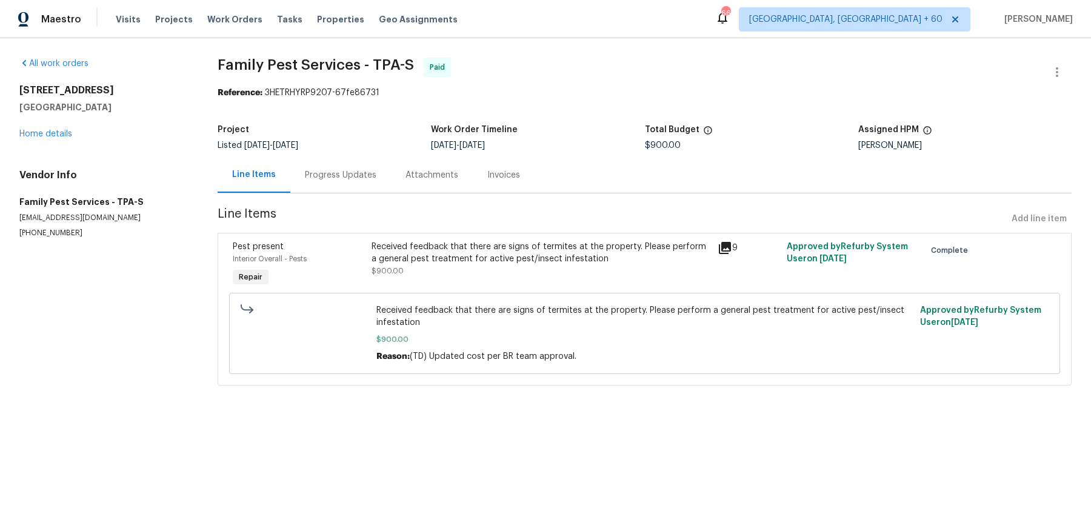
click at [333, 167] on div "Progress Updates" at bounding box center [340, 175] width 101 height 36
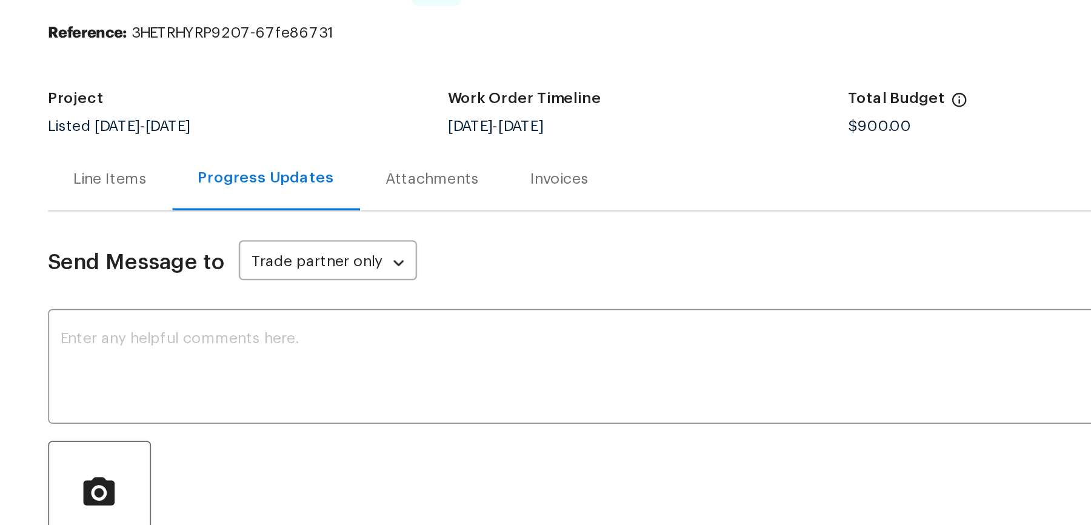
click at [189, 176] on div "Line Items" at bounding box center [201, 175] width 41 height 12
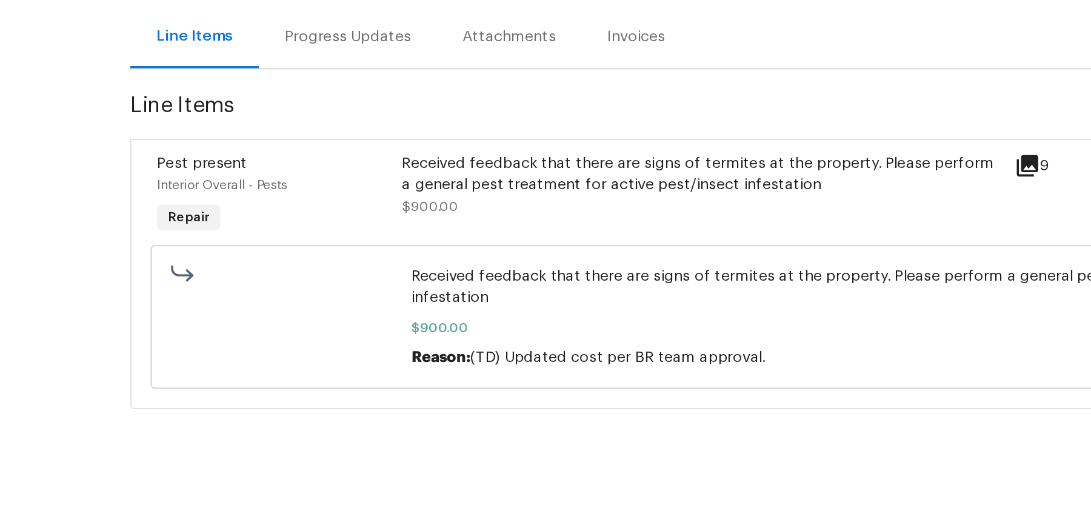
click at [491, 178] on div "Invoices" at bounding box center [504, 175] width 33 height 12
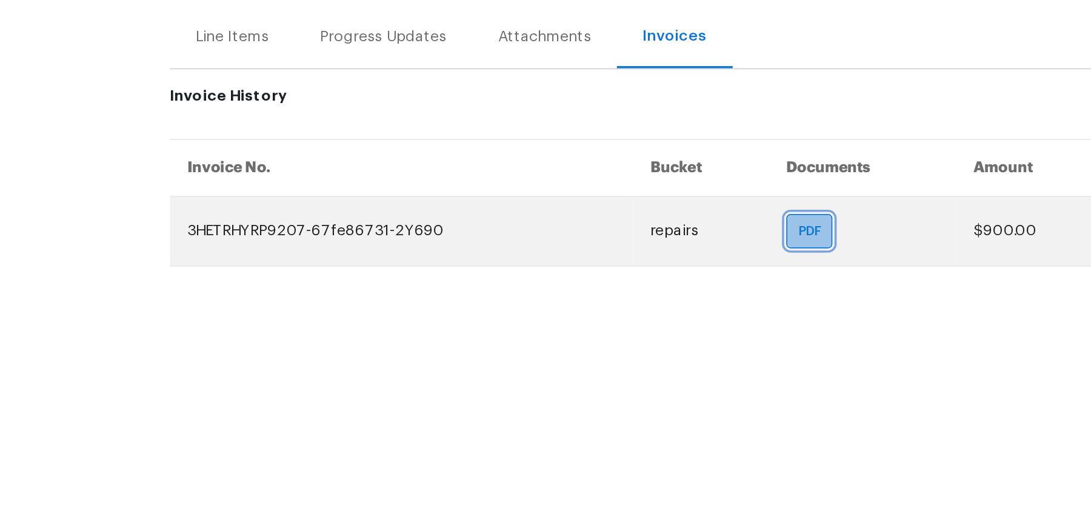
click at [595, 281] on span "PDF" at bounding box center [604, 285] width 18 height 12
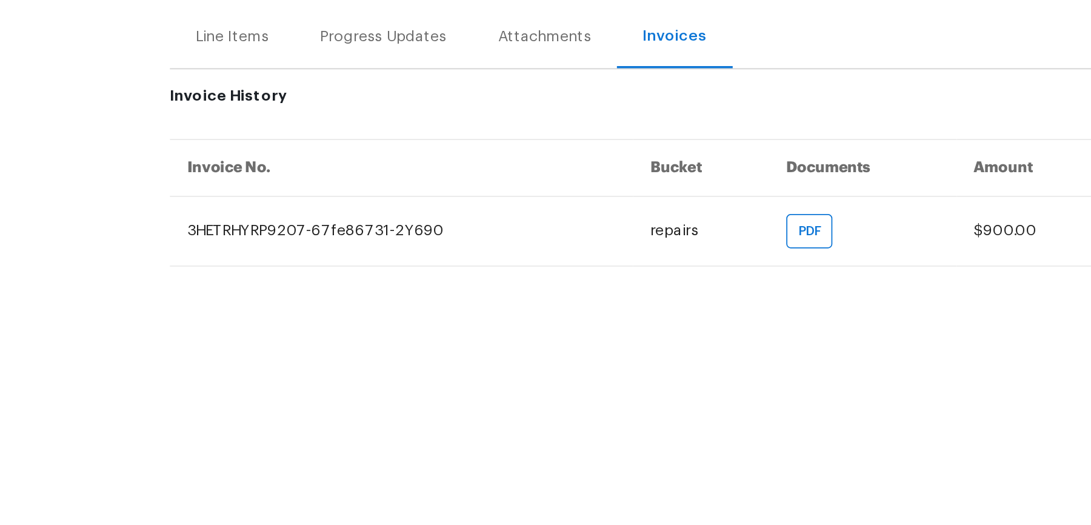
click at [282, 184] on div "Line Items" at bounding box center [275, 175] width 70 height 36
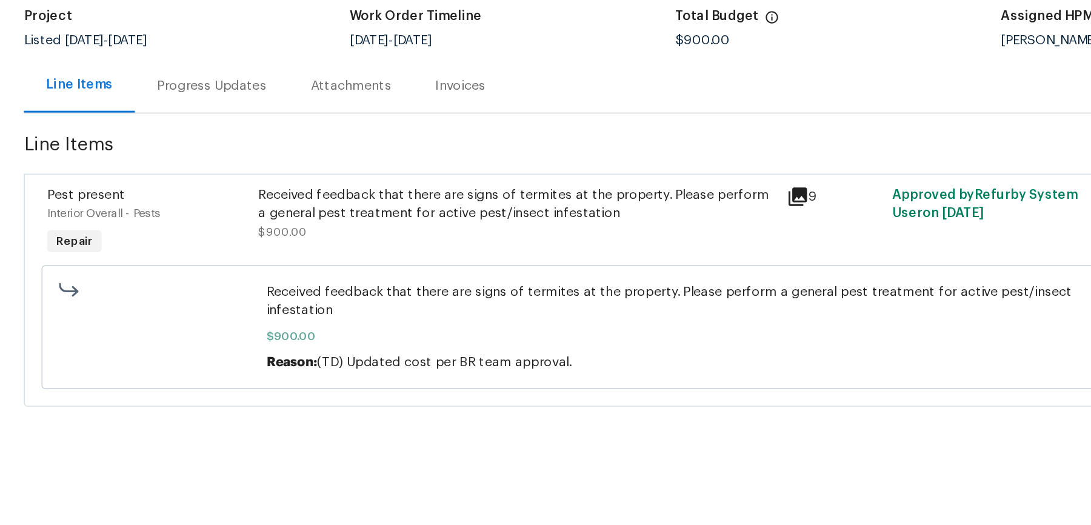
click at [337, 180] on div "Progress Updates" at bounding box center [341, 175] width 72 height 12
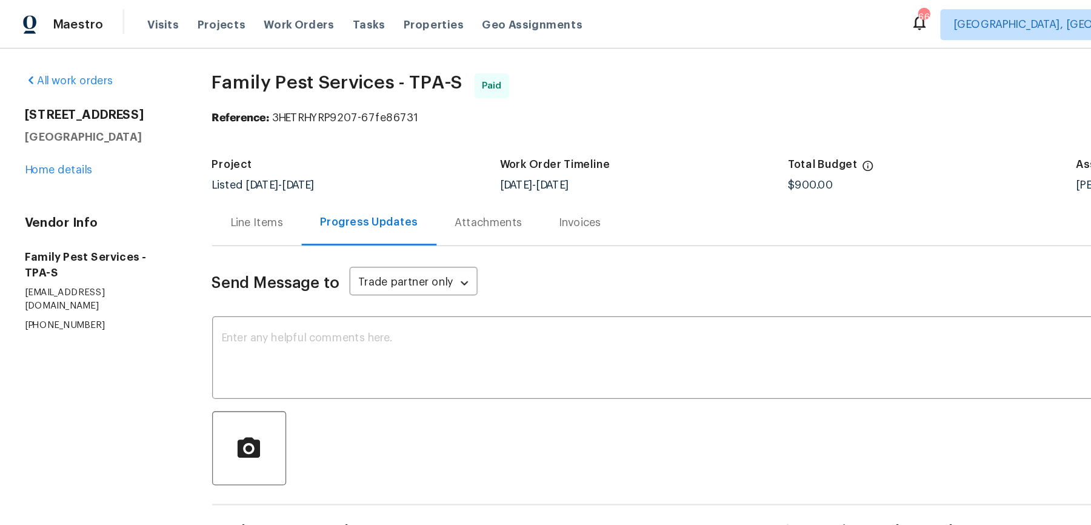
scroll to position [684, 0]
